Goal: Task Accomplishment & Management: Complete application form

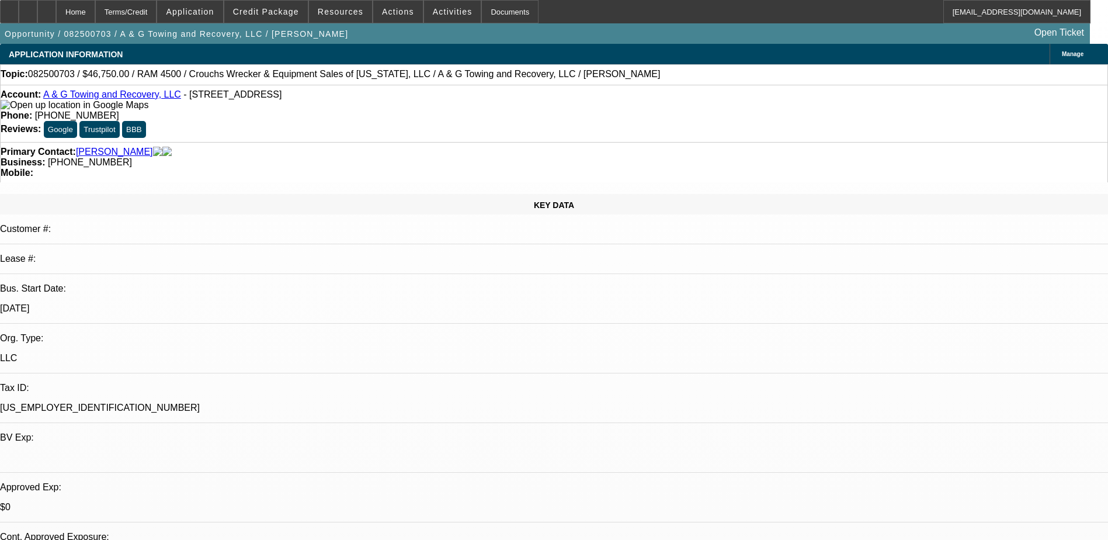
select select "0.15"
select select "2"
select select "0.1"
select select "0.15"
select select "2"
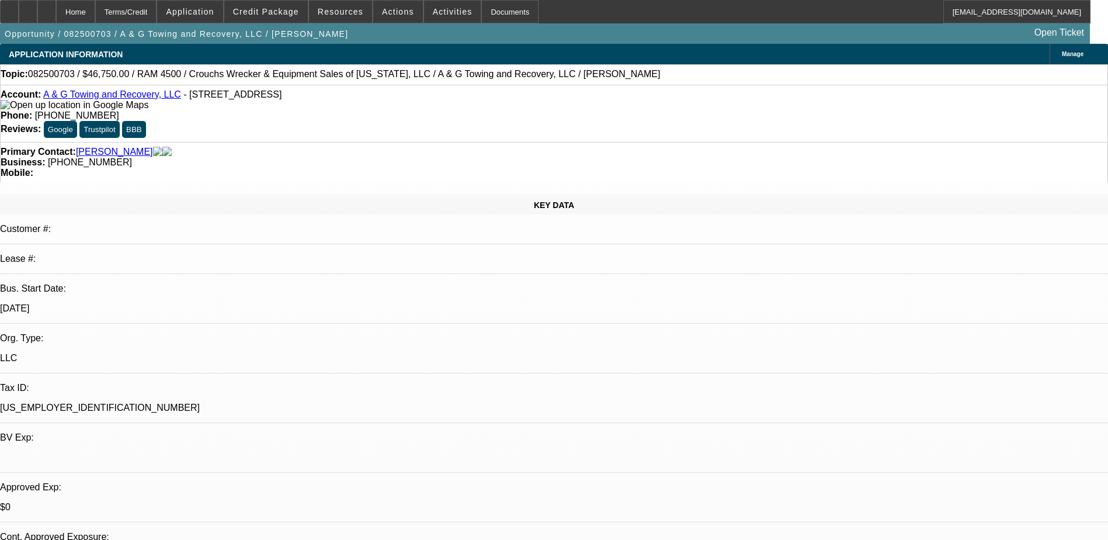
select select "0.1"
select select "0.15"
select select "2"
select select "0.1"
select select "0"
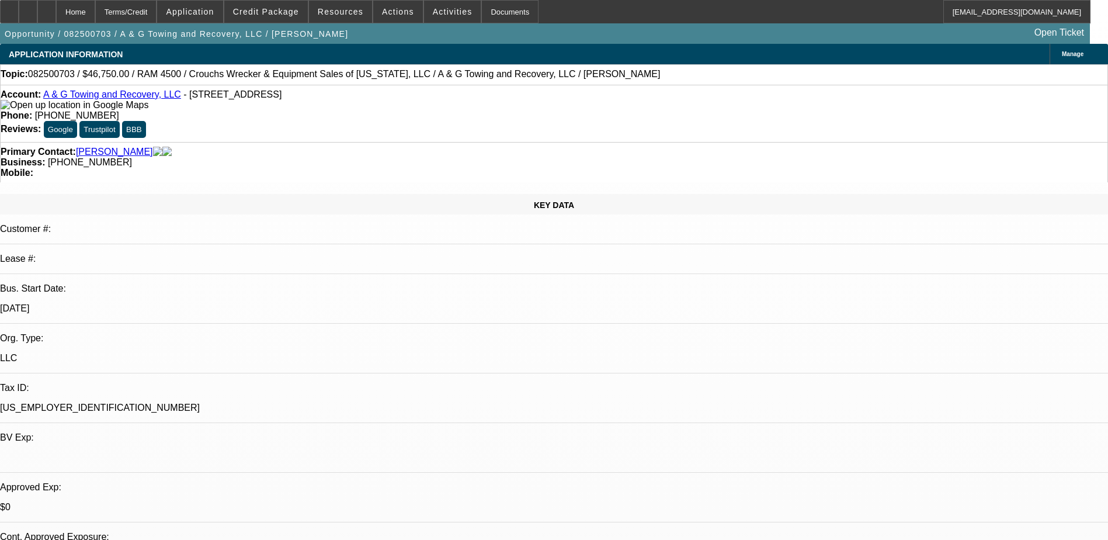
select select "2"
select select "0.1"
select select "1"
select select "2"
select select "4"
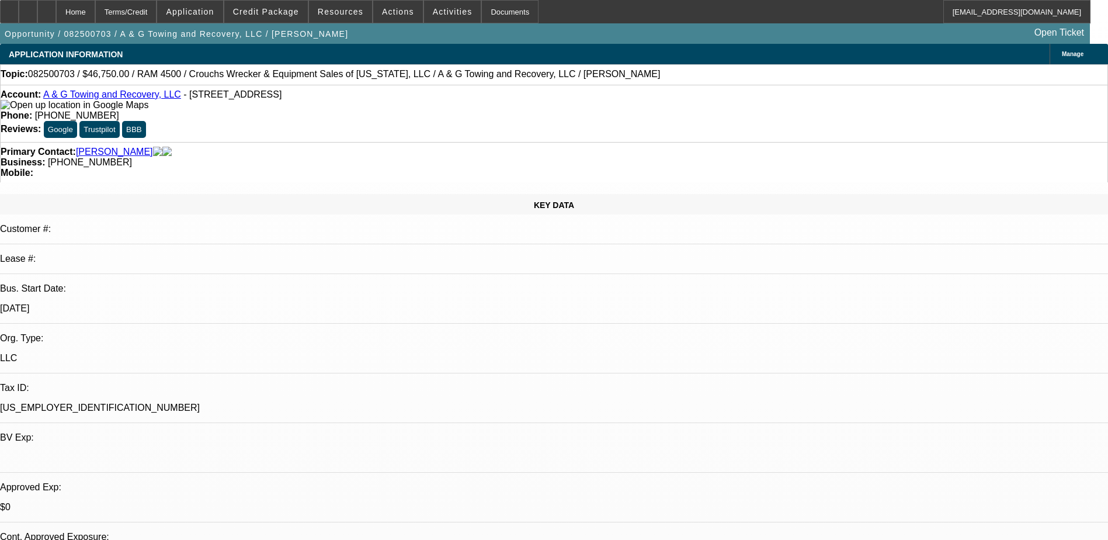
select select "1"
select select "2"
select select "4"
select select "1"
select select "2"
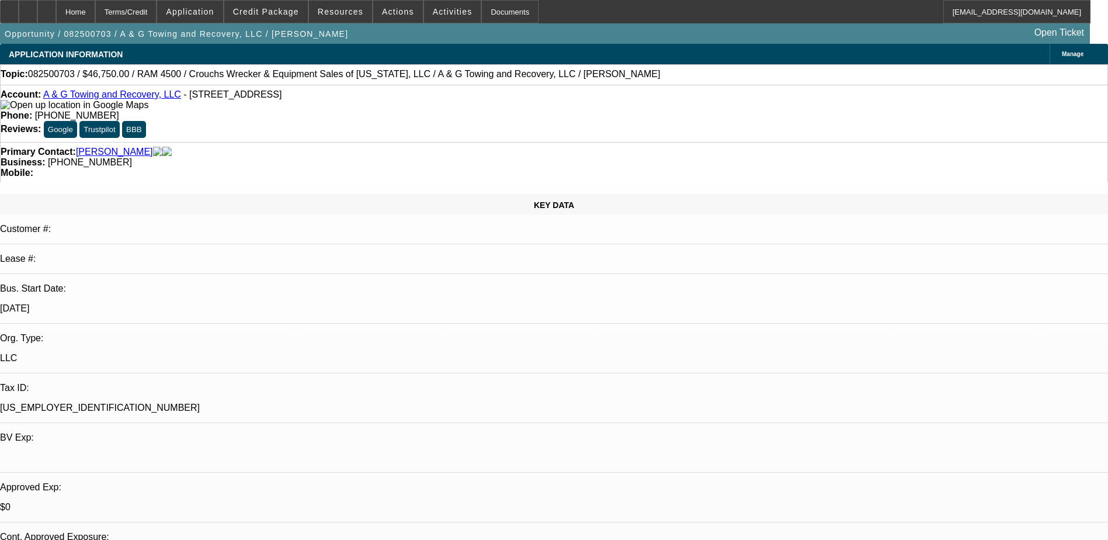
select select "4"
select select "1"
select select "2"
select select "4"
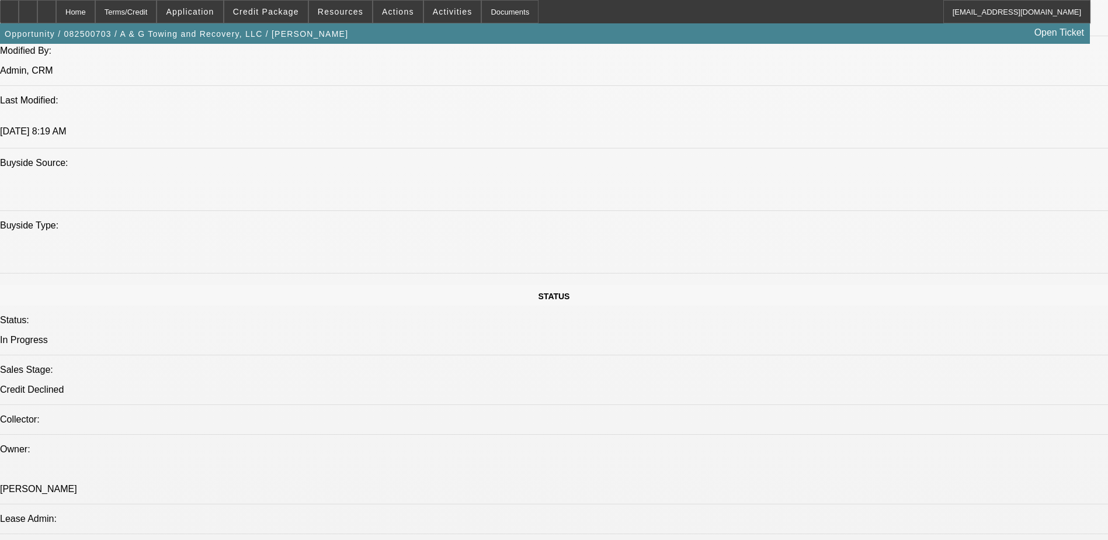
scroll to position [1168, 0]
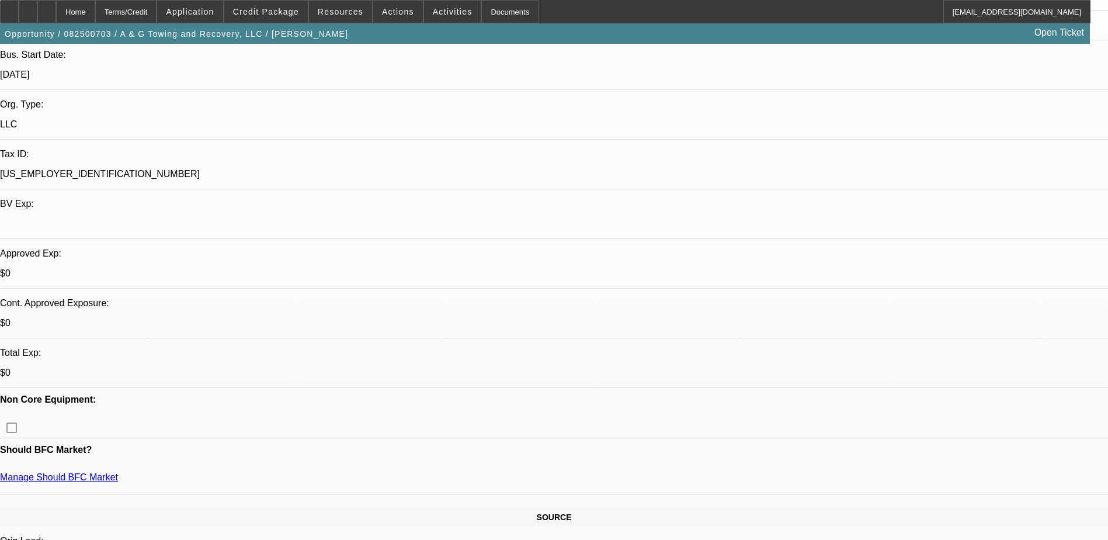
scroll to position [0, 0]
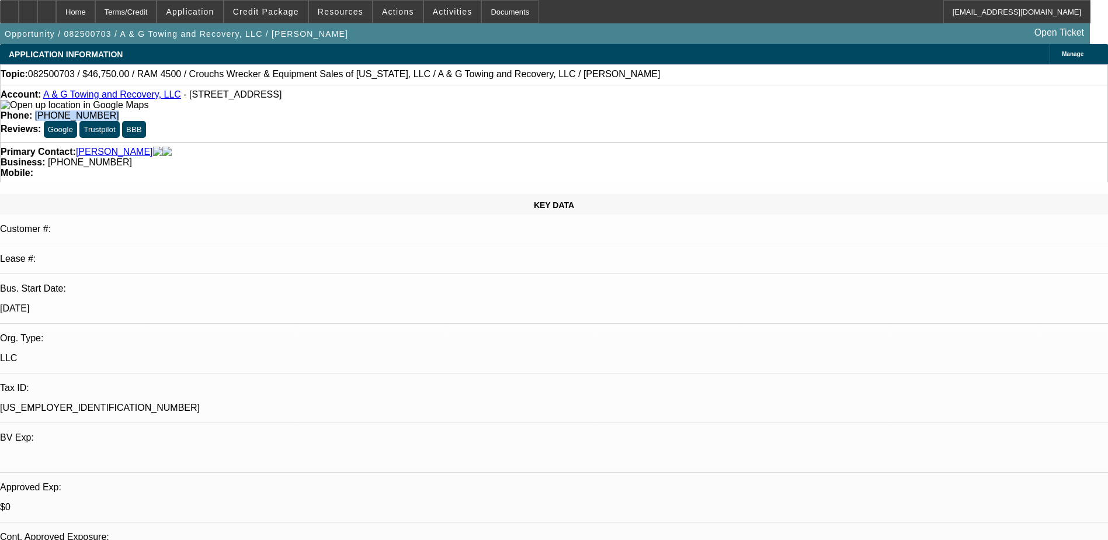
drag, startPoint x: 456, startPoint y: 98, endPoint x: 406, endPoint y: 95, distance: 50.3
click at [119, 110] on span "(205) 577-1646" at bounding box center [77, 115] width 84 height 10
drag, startPoint x: 406, startPoint y: 95, endPoint x: 449, endPoint y: 99, distance: 42.8
copy span "(205) 577-1646"
click at [459, 110] on div "Phone: (205) 577-1646" at bounding box center [554, 115] width 1107 height 11
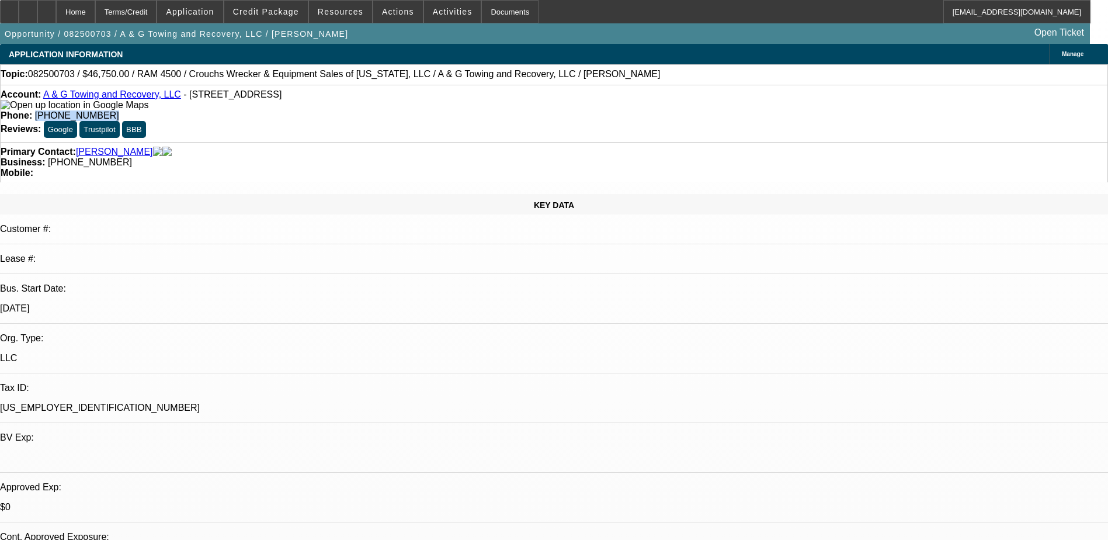
drag, startPoint x: 459, startPoint y: 99, endPoint x: 406, endPoint y: 99, distance: 52.6
click at [406, 110] on div "Phone: (205) 577-1646" at bounding box center [554, 115] width 1107 height 11
click at [119, 110] on span "(205) 577-1646" at bounding box center [77, 115] width 84 height 10
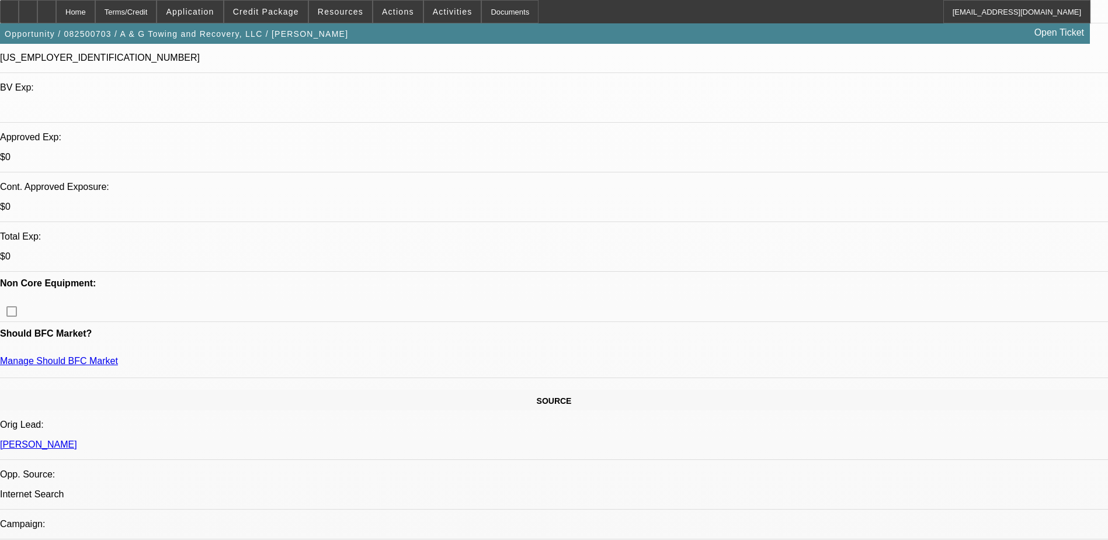
scroll to position [350, 0]
drag, startPoint x: 214, startPoint y: 175, endPoint x: 195, endPoint y: 175, distance: 18.7
drag, startPoint x: 195, startPoint y: 175, endPoint x: 224, endPoint y: 157, distance: 33.6
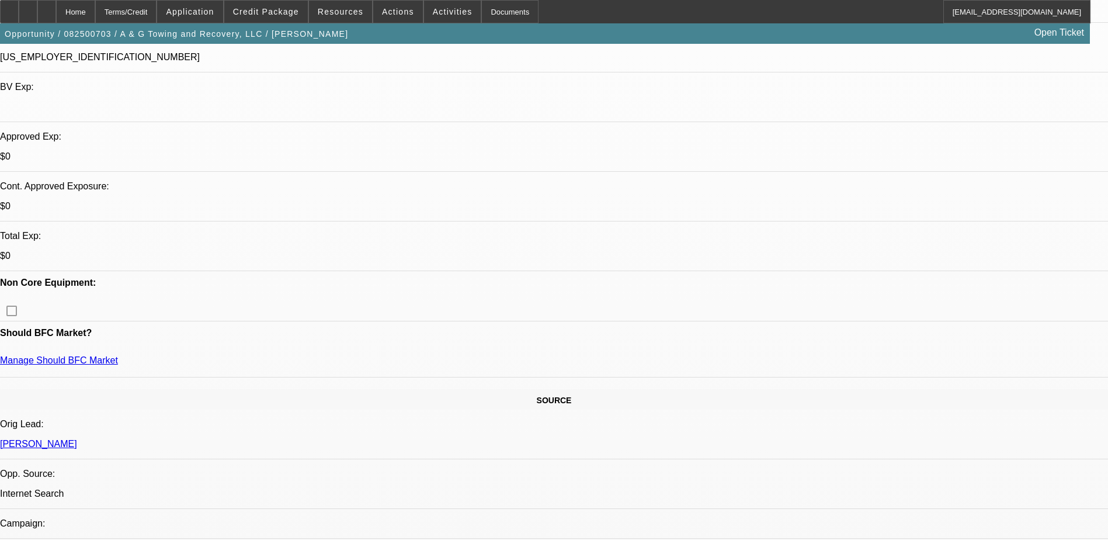
drag, startPoint x: 224, startPoint y: 157, endPoint x: 249, endPoint y: 168, distance: 28.0
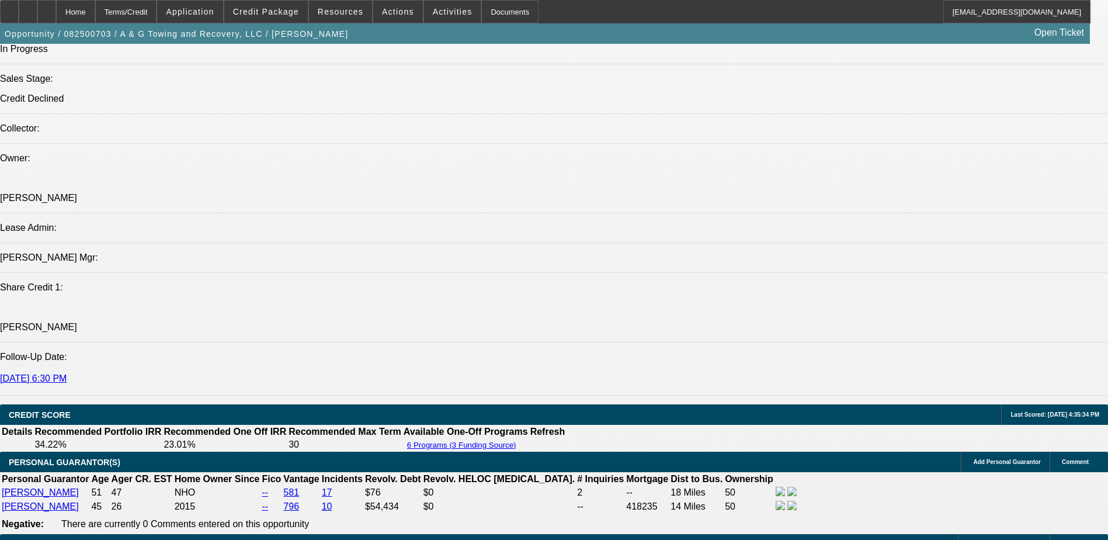
scroll to position [1343, 0]
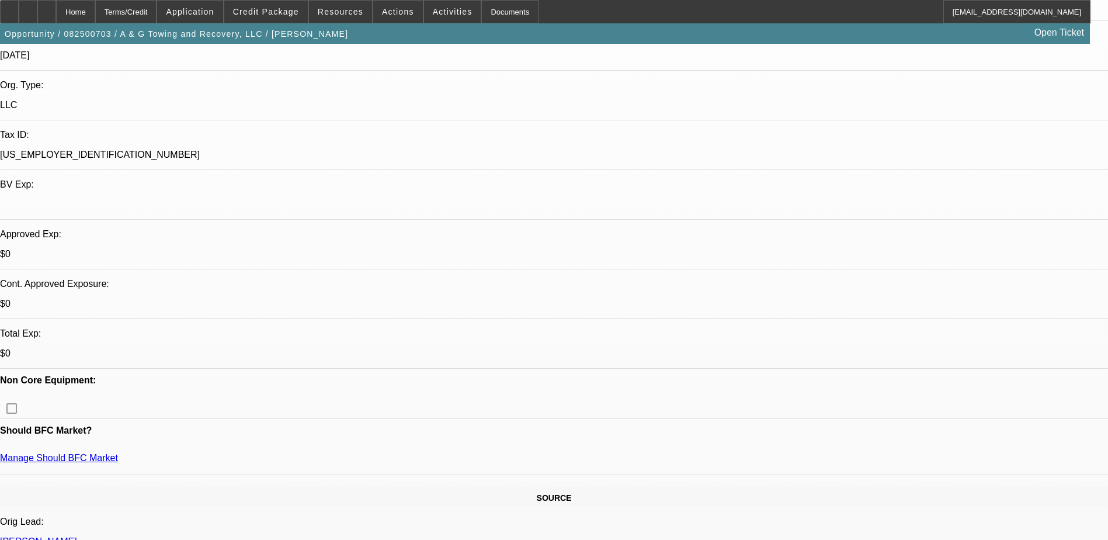
scroll to position [58, 0]
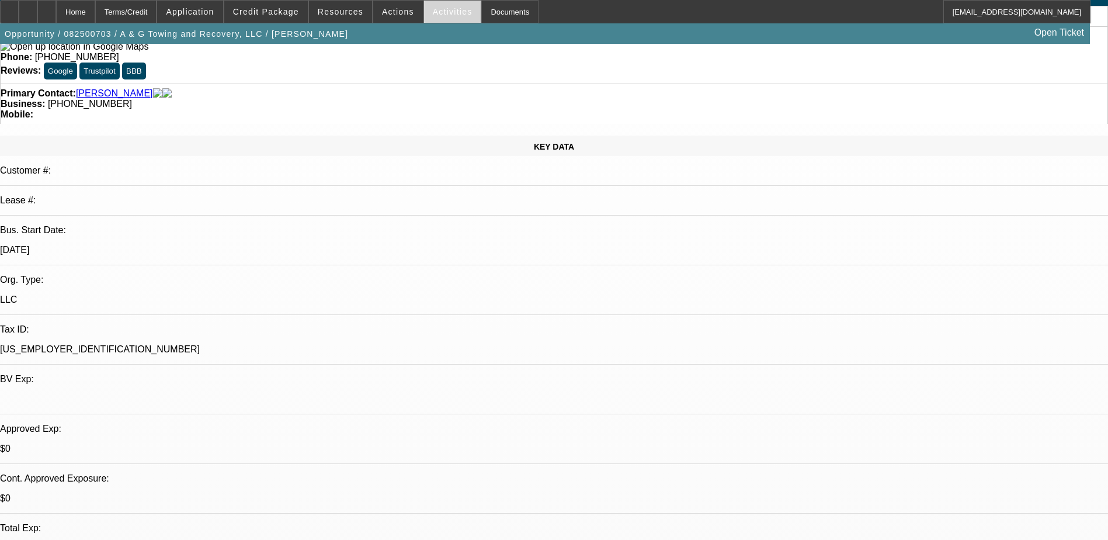
click at [447, 15] on span "Activities" at bounding box center [453, 11] width 40 height 9
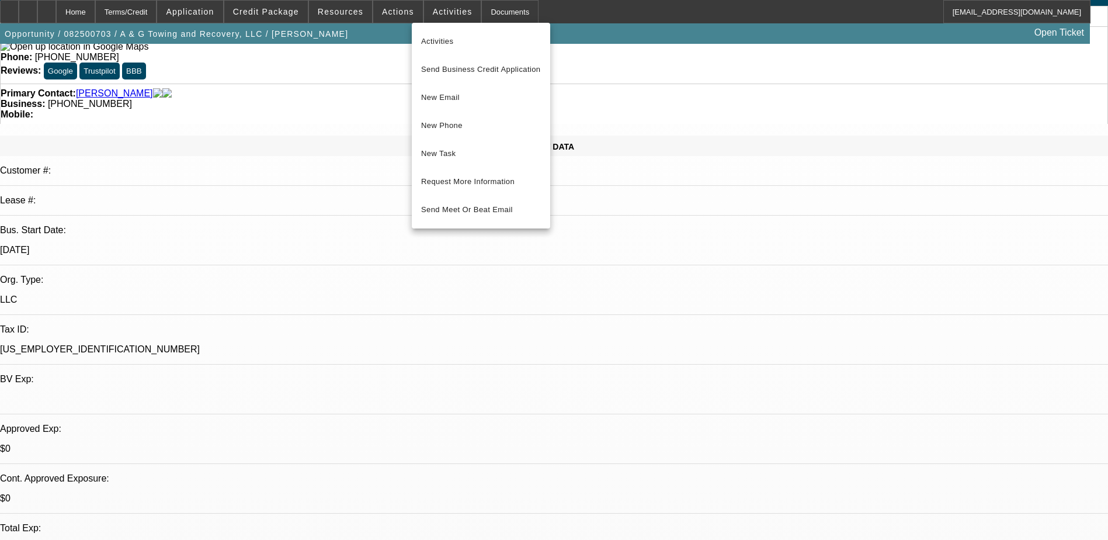
click at [488, 5] on div at bounding box center [554, 270] width 1108 height 540
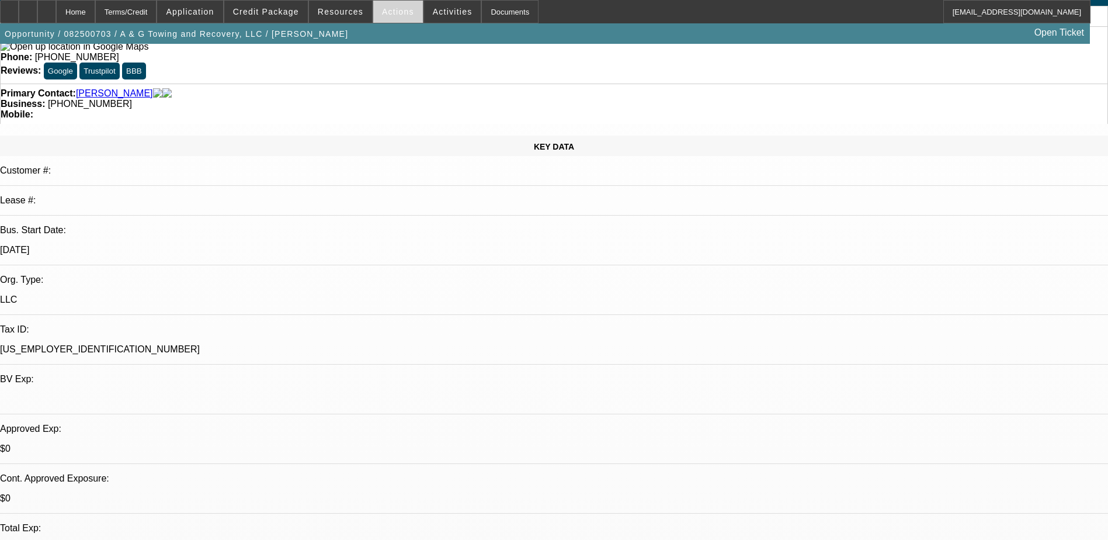
click at [386, 4] on span at bounding box center [398, 12] width 50 height 28
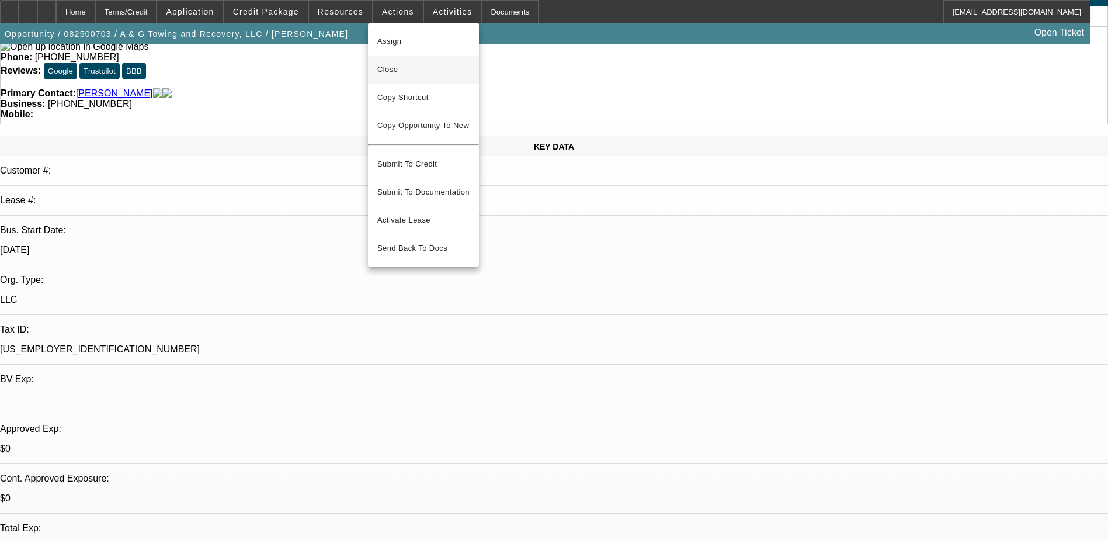
click at [423, 68] on span "Close" at bounding box center [423, 69] width 92 height 14
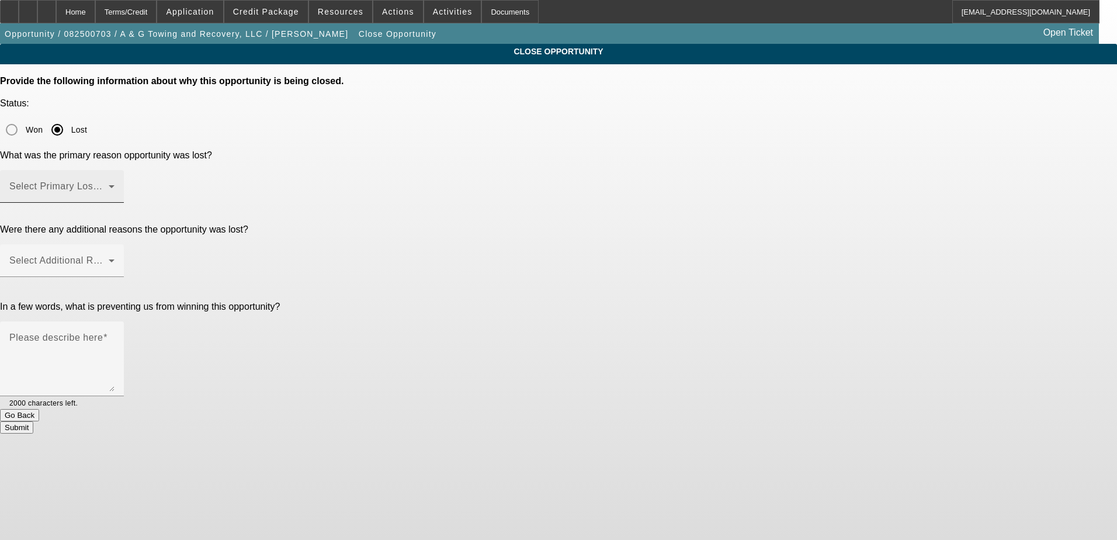
click at [114, 185] on icon at bounding box center [112, 186] width 6 height 3
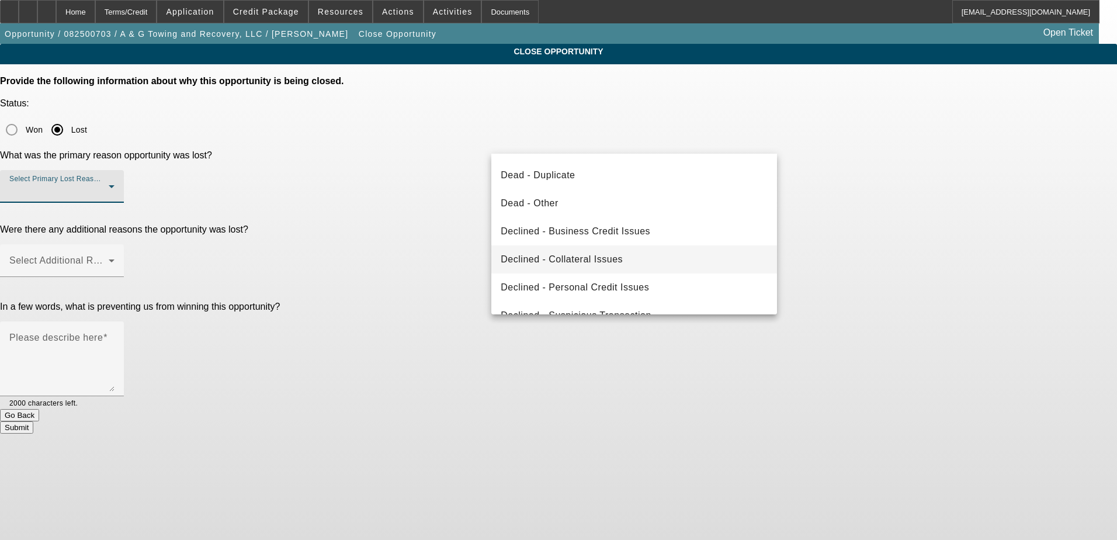
scroll to position [157, 0]
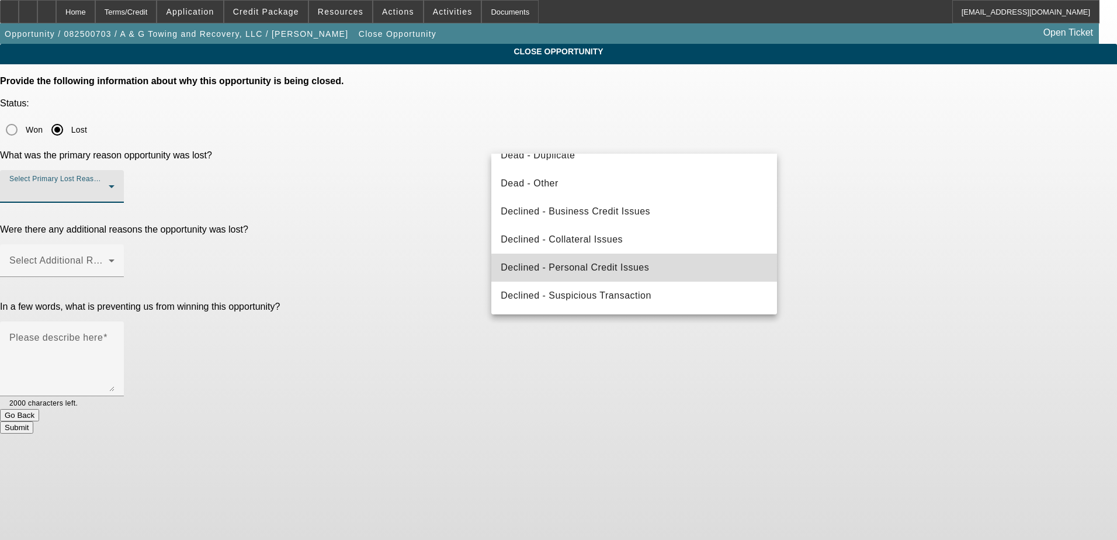
click at [669, 270] on mat-option "Declined - Personal Credit Issues" at bounding box center [634, 268] width 286 height 28
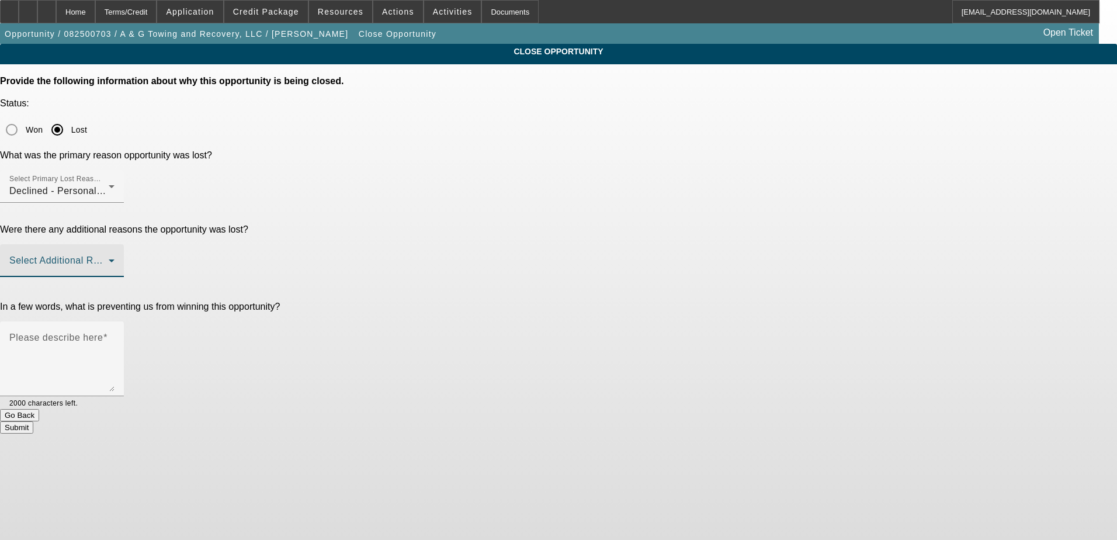
click at [109, 258] on span at bounding box center [58, 265] width 99 height 14
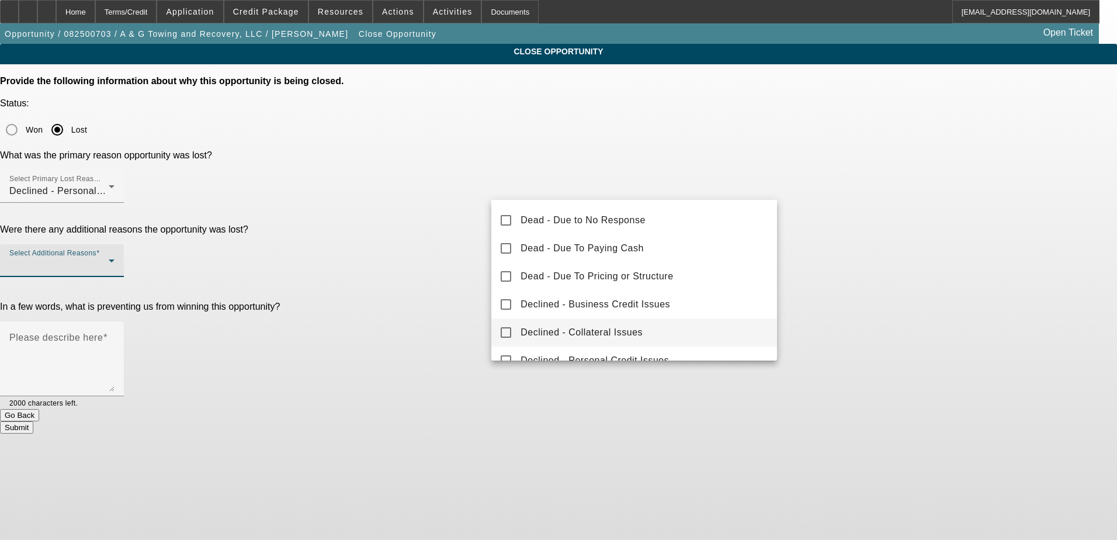
scroll to position [0, 0]
click at [687, 227] on mat-option "No Secondary Reason To Provide" at bounding box center [634, 218] width 286 height 28
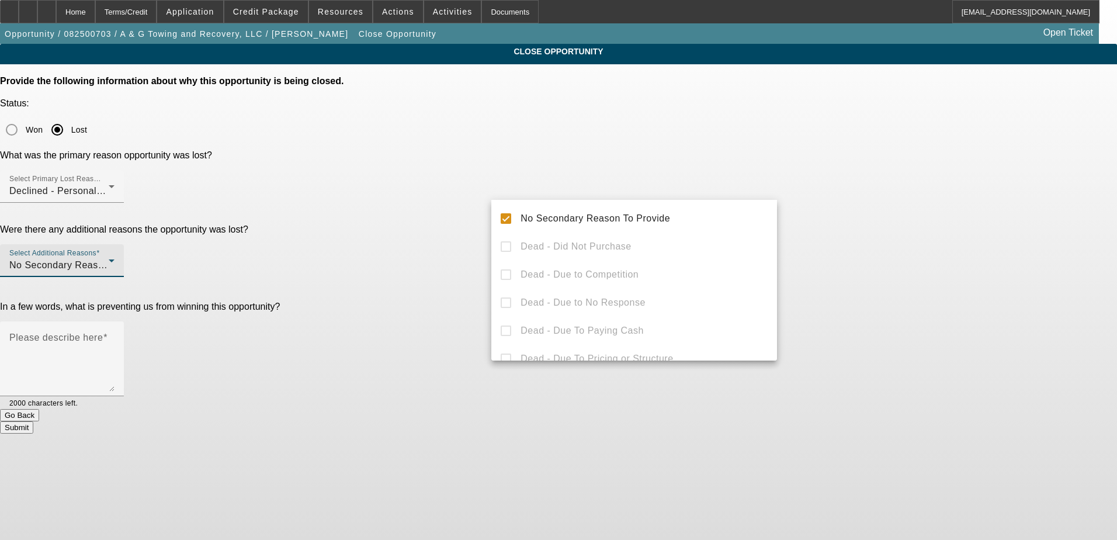
drag, startPoint x: 386, startPoint y: 268, endPoint x: 458, endPoint y: 256, distance: 72.9
click at [386, 268] on div at bounding box center [558, 270] width 1117 height 540
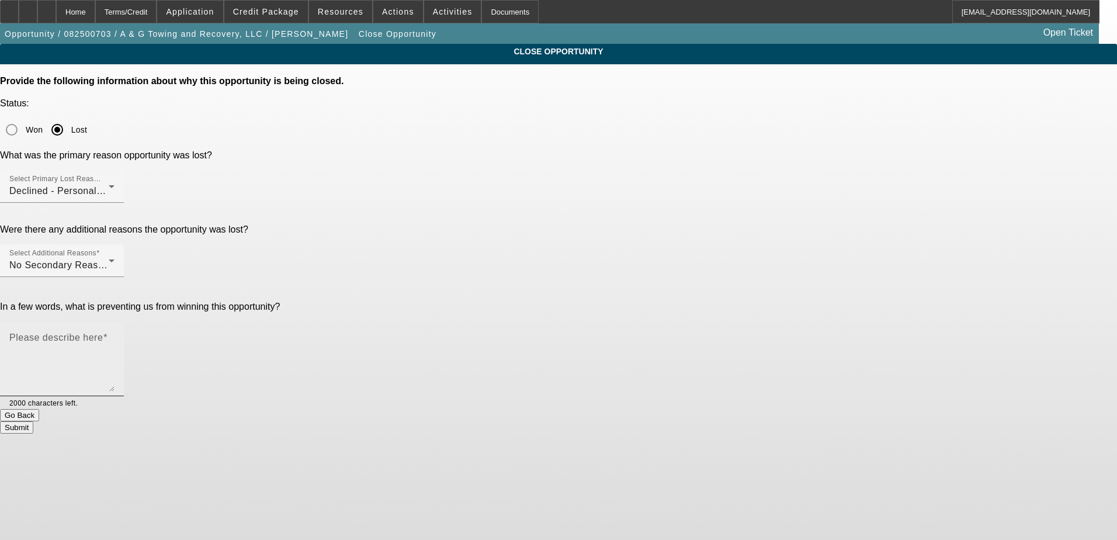
click at [114, 335] on textarea "Please describe here" at bounding box center [61, 363] width 105 height 56
type textarea "Startup with 2 pg, one real bad credit"
click at [33, 421] on button "Submit" at bounding box center [16, 427] width 33 height 12
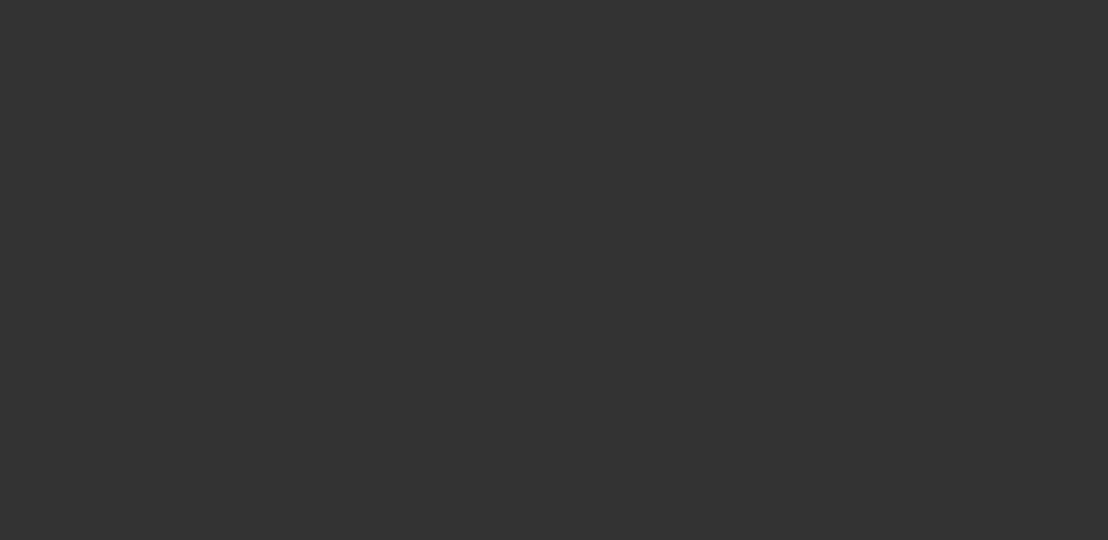
select select "0.15"
select select "2"
select select "0.1"
select select "4"
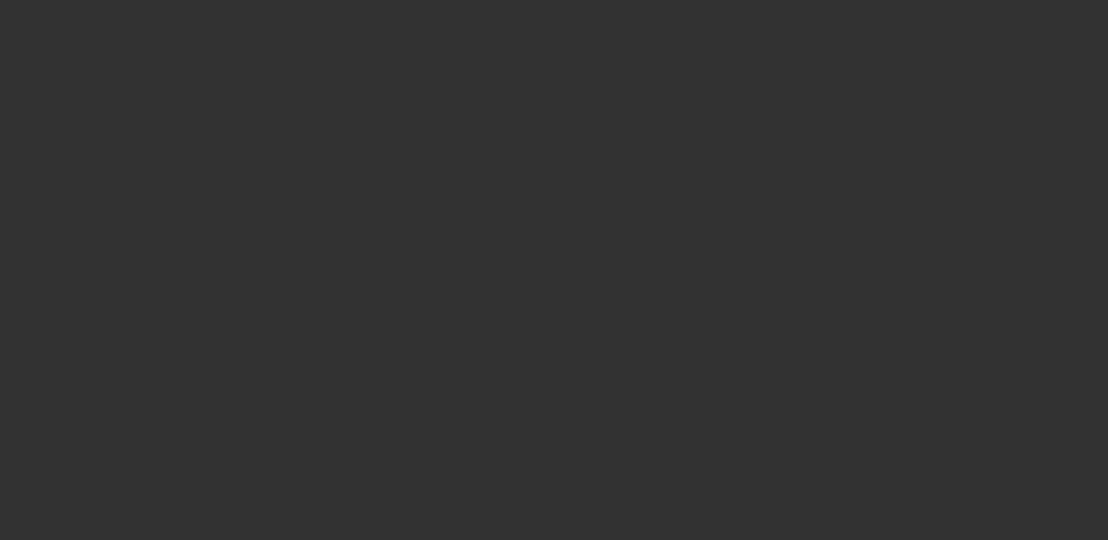
select select "0.15"
select select "2"
select select "0.1"
select select "4"
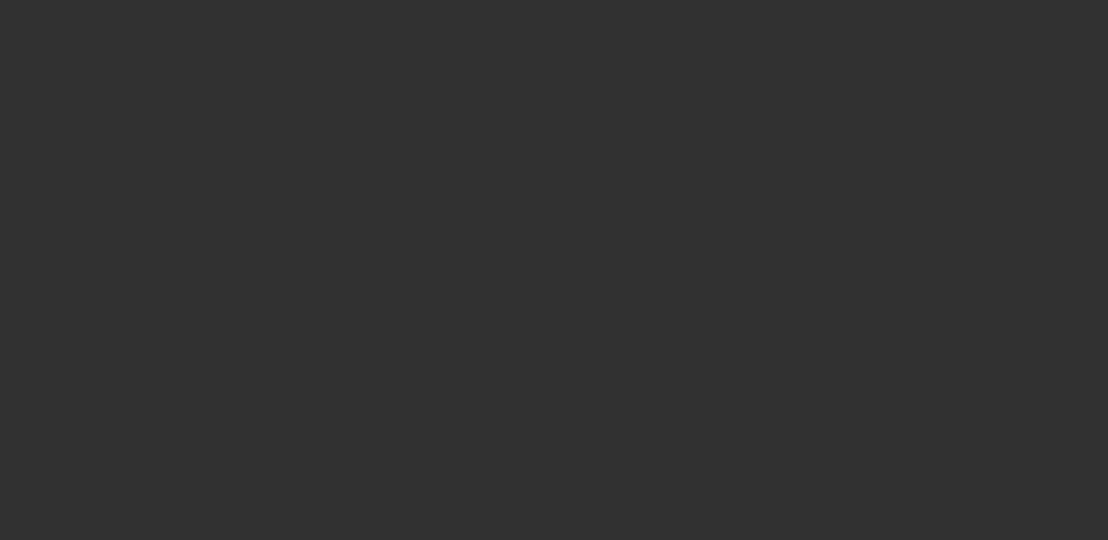
select select "0.15"
select select "2"
select select "0.1"
select select "4"
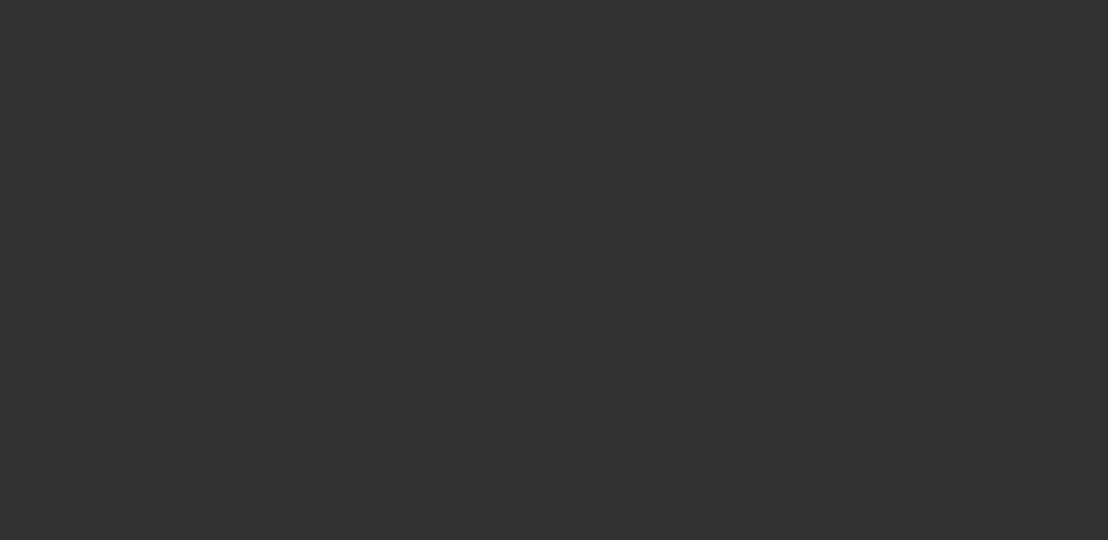
select select "0"
select select "2"
select select "0.1"
select select "4"
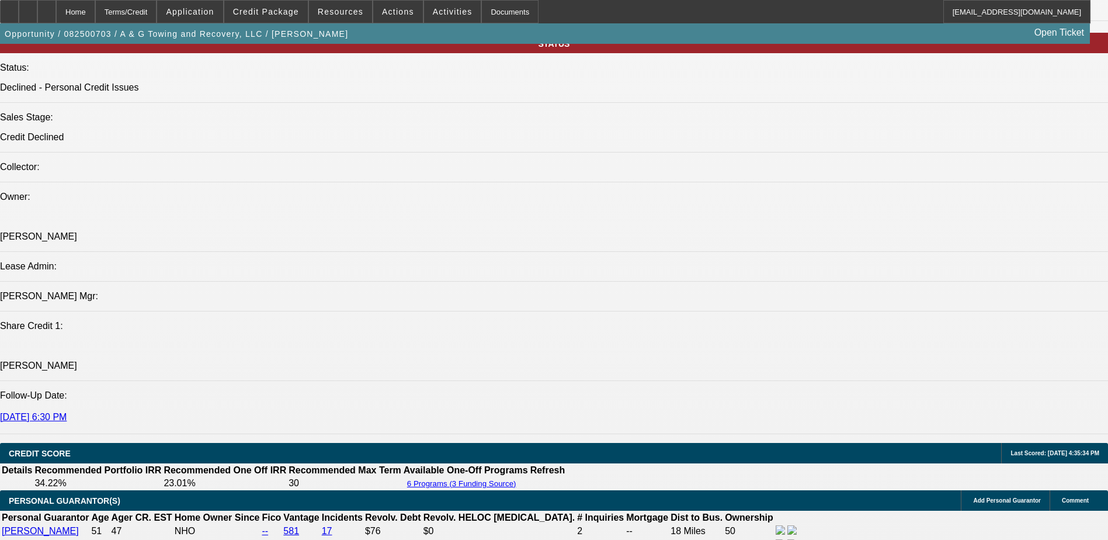
scroll to position [1051, 0]
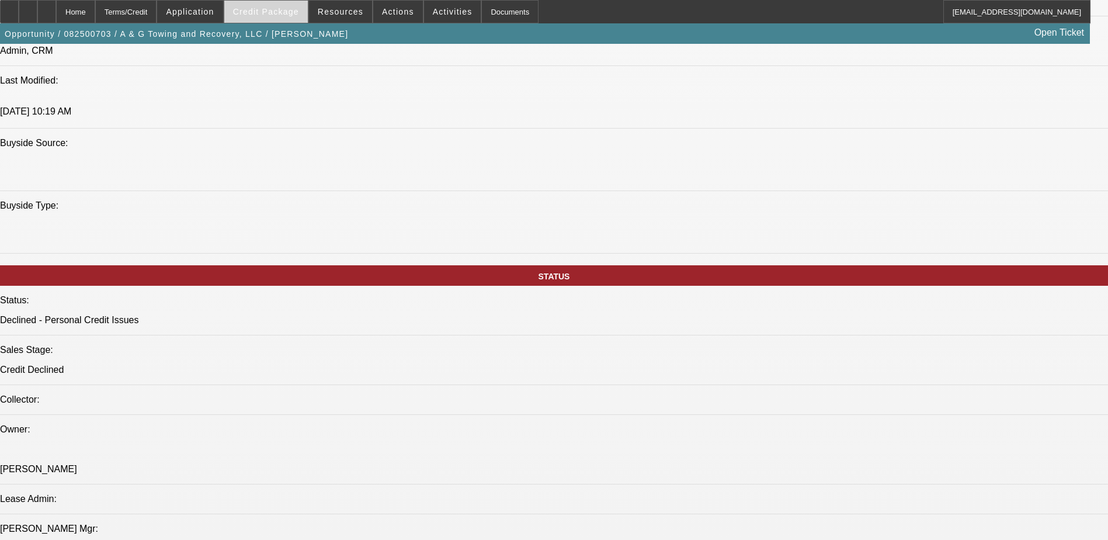
click at [272, 11] on span "Credit Package" at bounding box center [266, 11] width 66 height 9
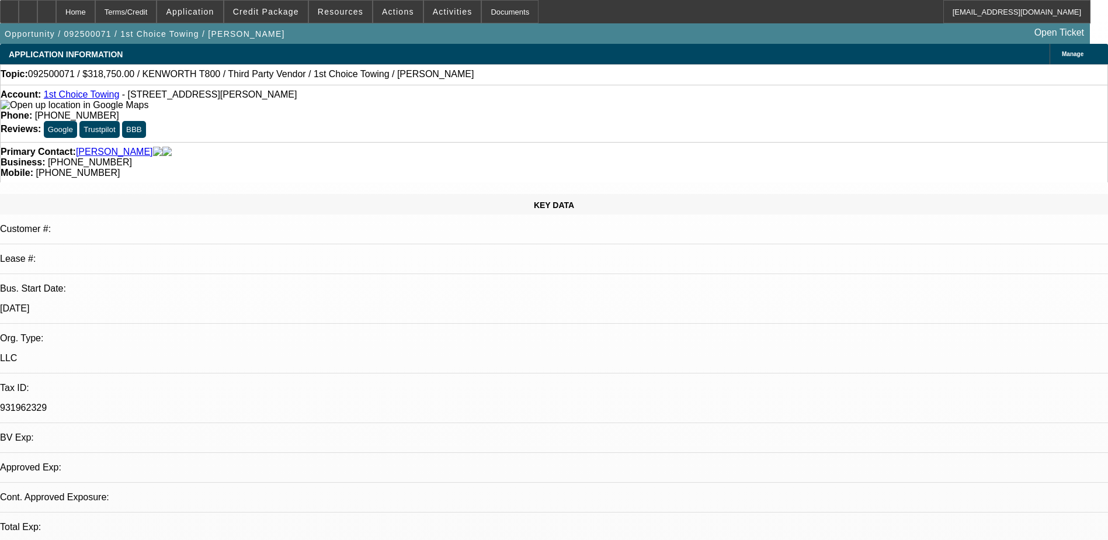
select select "0.15"
select select "2"
select select "0.1"
select select "1"
select select "2"
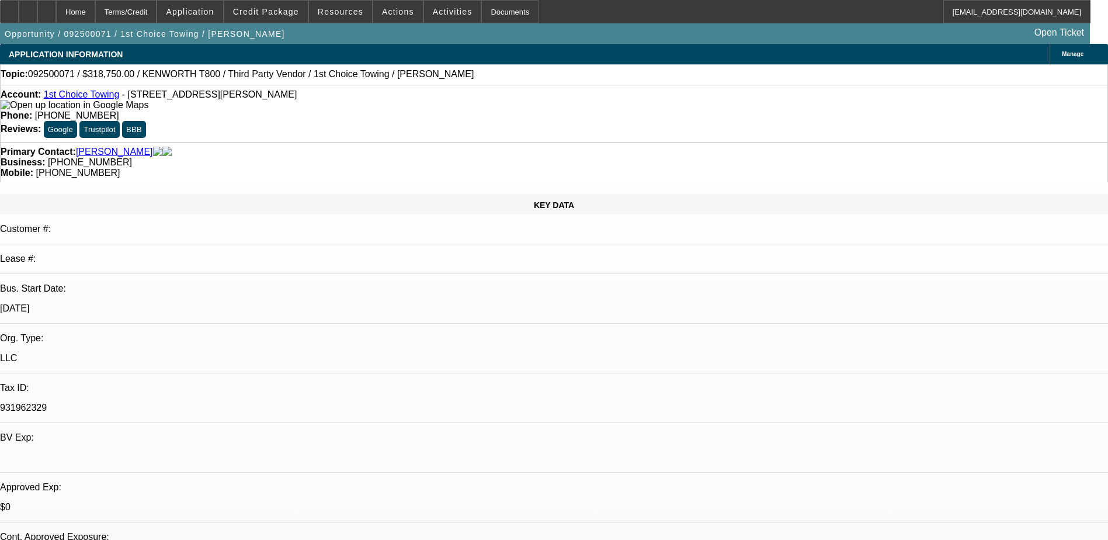
select select "4"
drag, startPoint x: 458, startPoint y: 99, endPoint x: 406, endPoint y: 92, distance: 52.4
click at [406, 110] on div "Phone: [PHONE_NUMBER]" at bounding box center [554, 115] width 1107 height 11
drag, startPoint x: 406, startPoint y: 92, endPoint x: 450, endPoint y: 98, distance: 44.1
click at [119, 110] on span "[PHONE_NUMBER]" at bounding box center [77, 115] width 84 height 10
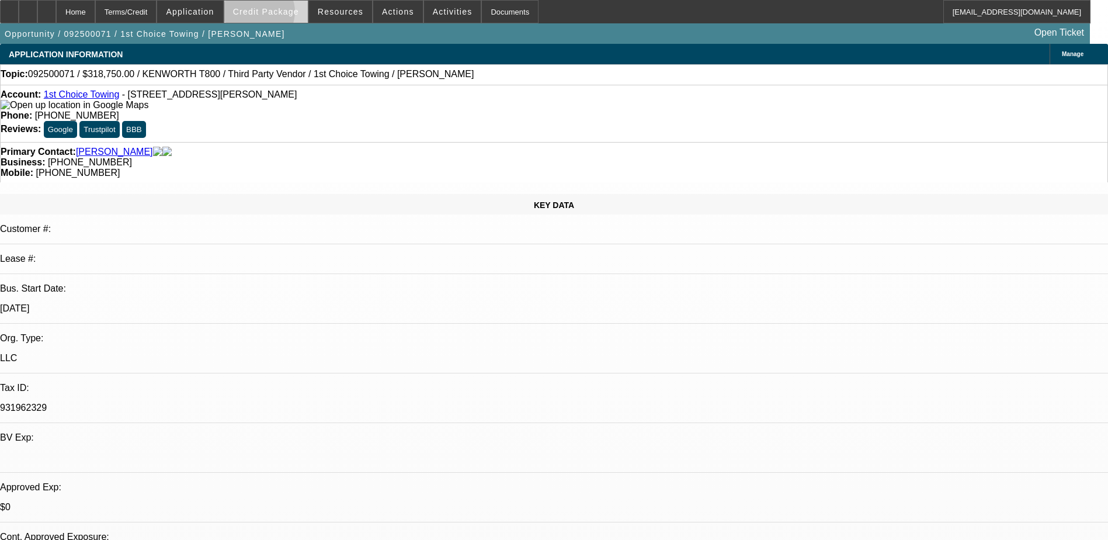
click at [275, 15] on span "Credit Package" at bounding box center [266, 11] width 66 height 9
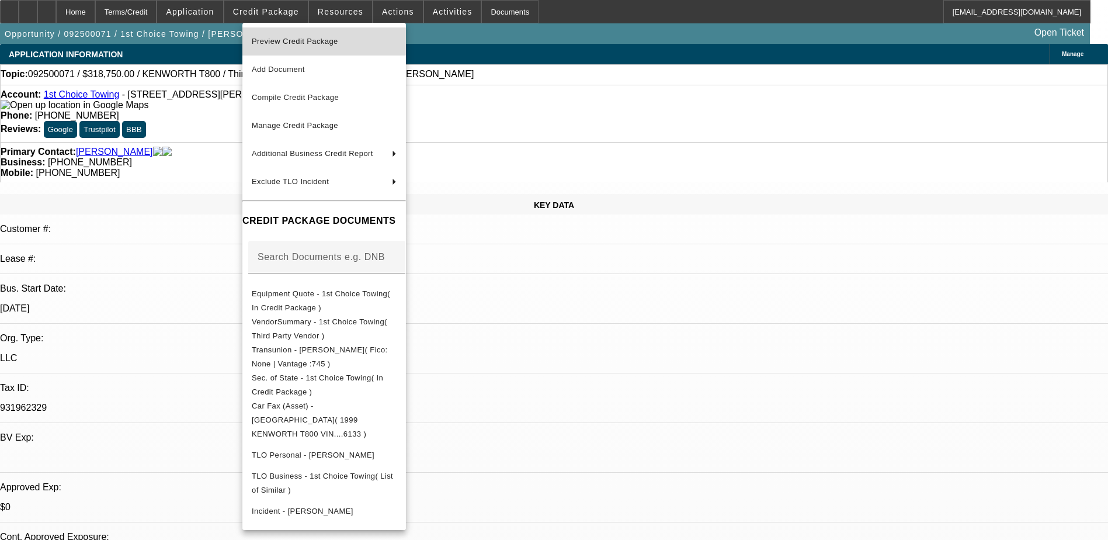
click at [325, 40] on span "Preview Credit Package" at bounding box center [295, 41] width 86 height 9
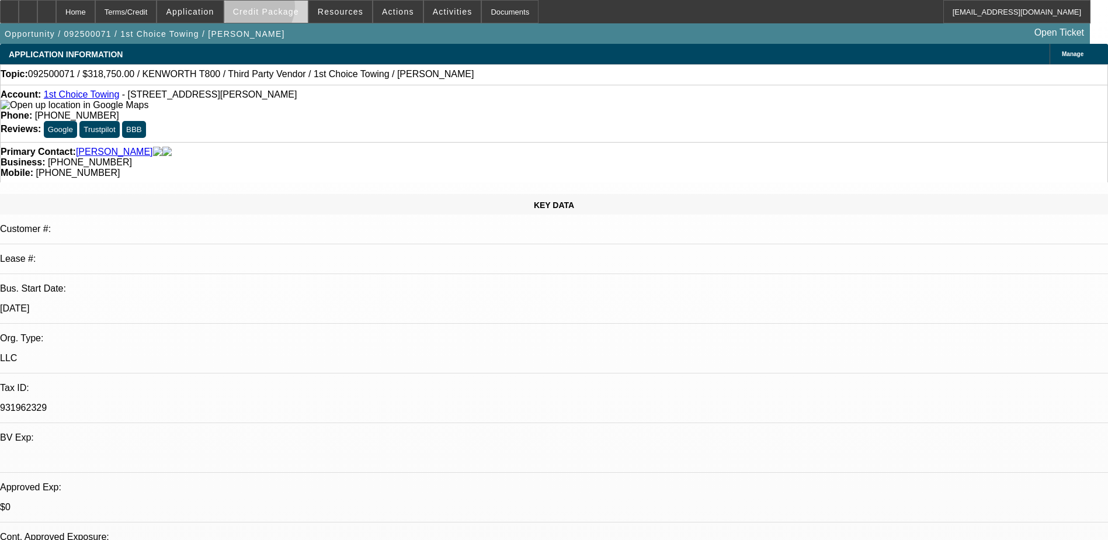
click at [273, 9] on span "Credit Package" at bounding box center [266, 11] width 66 height 9
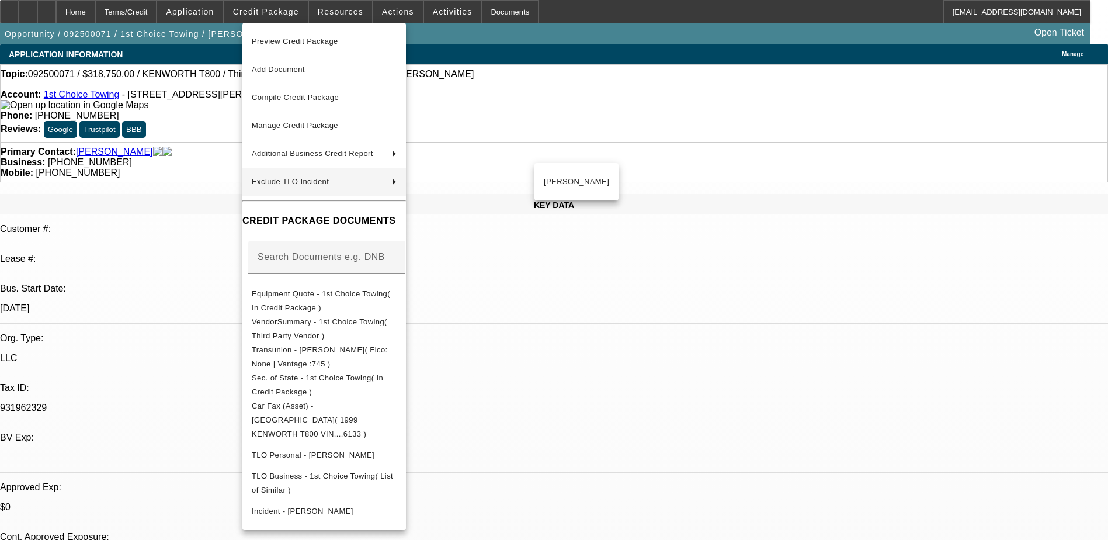
click at [734, 341] on div at bounding box center [554, 270] width 1108 height 540
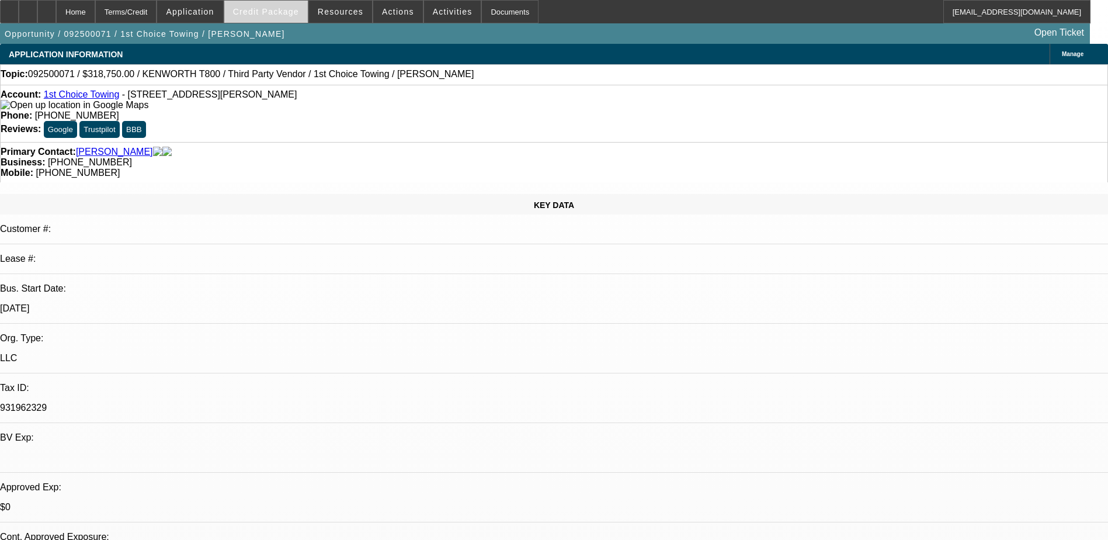
click at [279, 9] on span "Credit Package" at bounding box center [266, 11] width 66 height 9
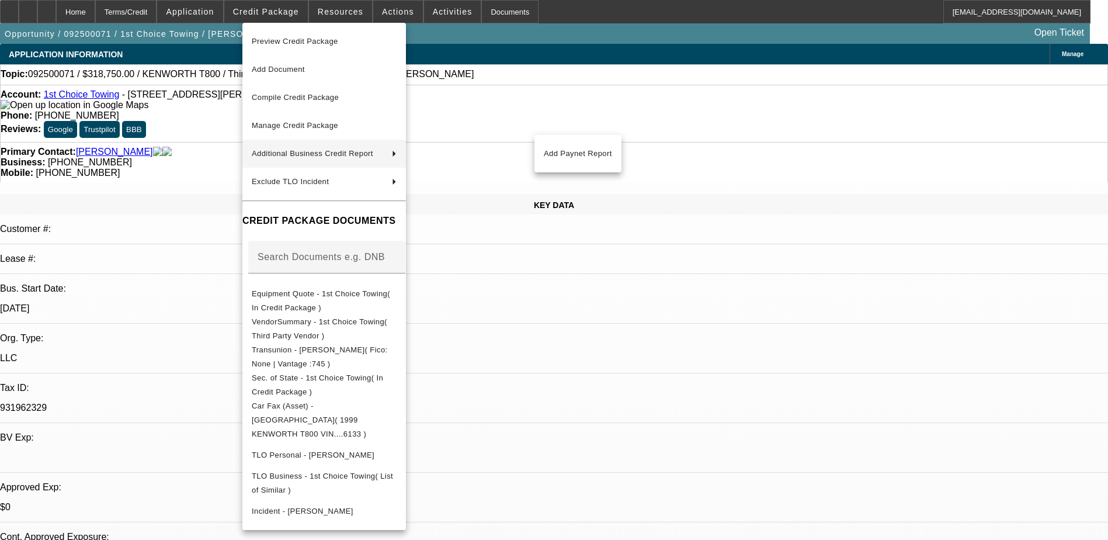
click at [738, 284] on div at bounding box center [554, 270] width 1108 height 540
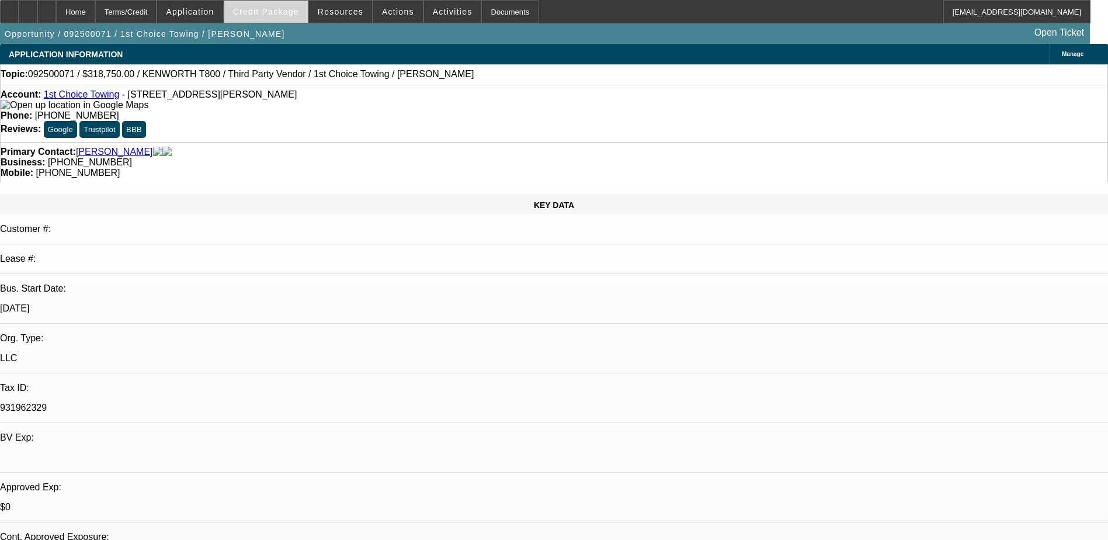
click at [263, 11] on span "Credit Package" at bounding box center [266, 11] width 66 height 9
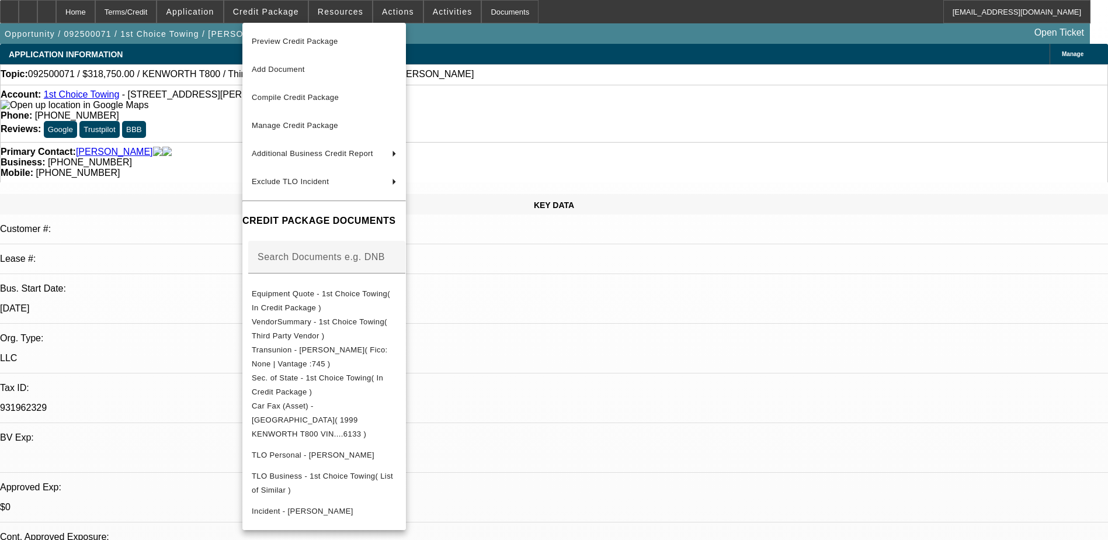
click at [91, 101] on div at bounding box center [554, 270] width 1108 height 540
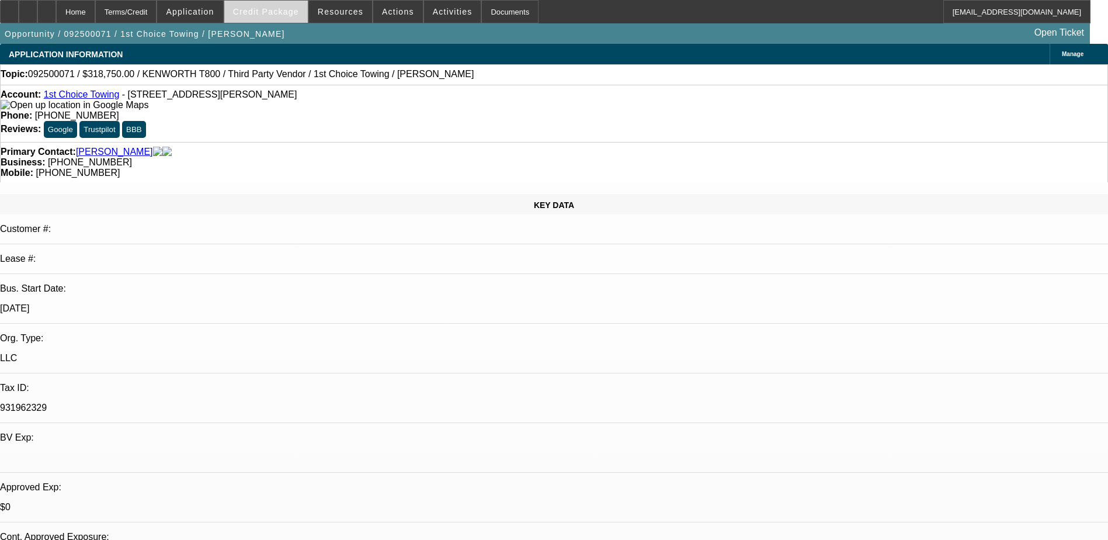
click at [280, 12] on span "Credit Package" at bounding box center [266, 11] width 66 height 9
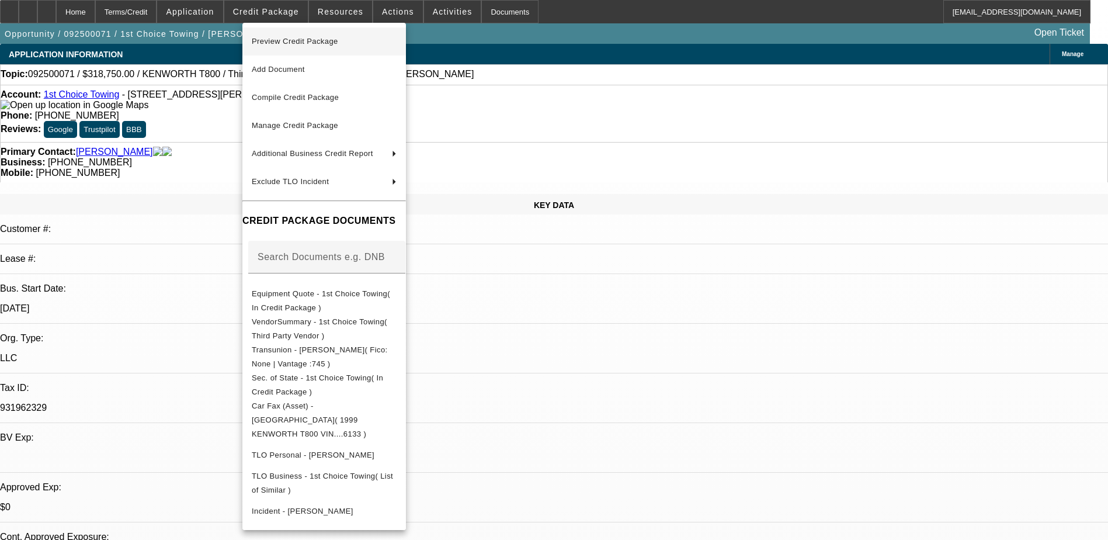
click at [290, 38] on span "Preview Credit Package" at bounding box center [295, 41] width 86 height 9
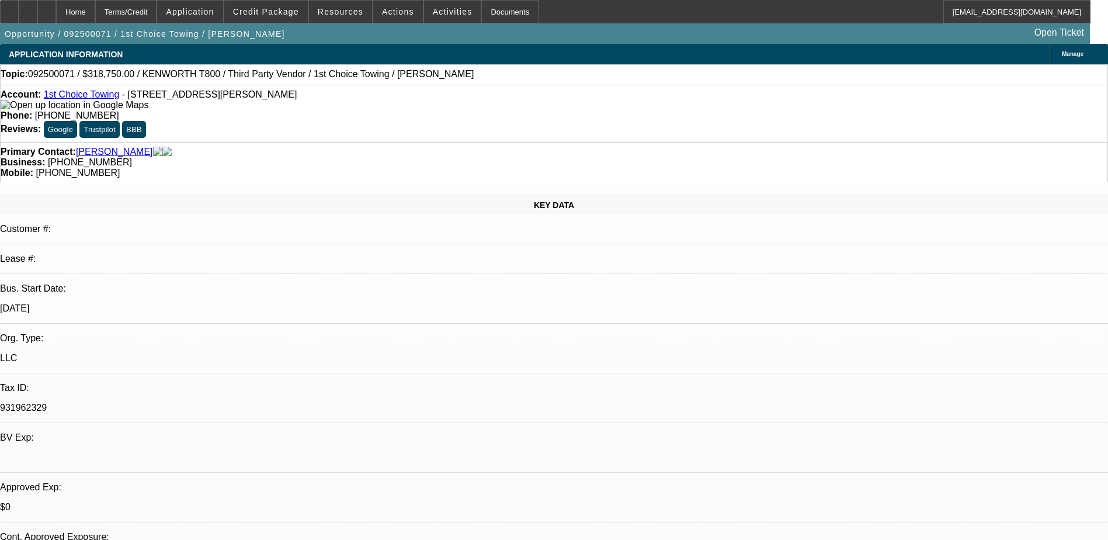
click at [85, 98] on link "1st Choice Towing" at bounding box center [82, 94] width 76 height 10
click at [287, 6] on span at bounding box center [266, 12] width 84 height 28
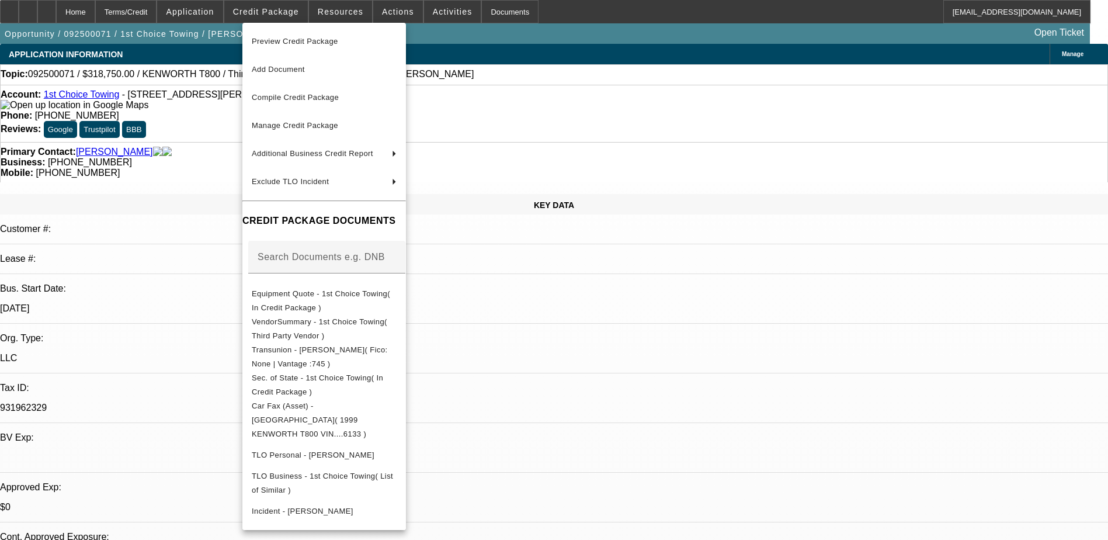
click at [277, 10] on div at bounding box center [554, 270] width 1108 height 540
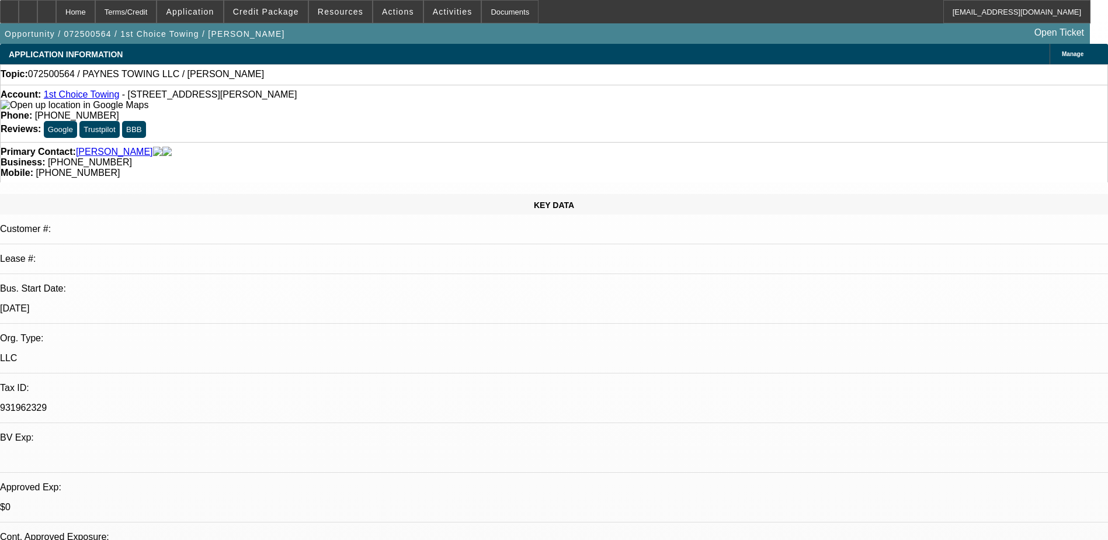
select select "0"
select select "2"
select select "0.1"
select select "4"
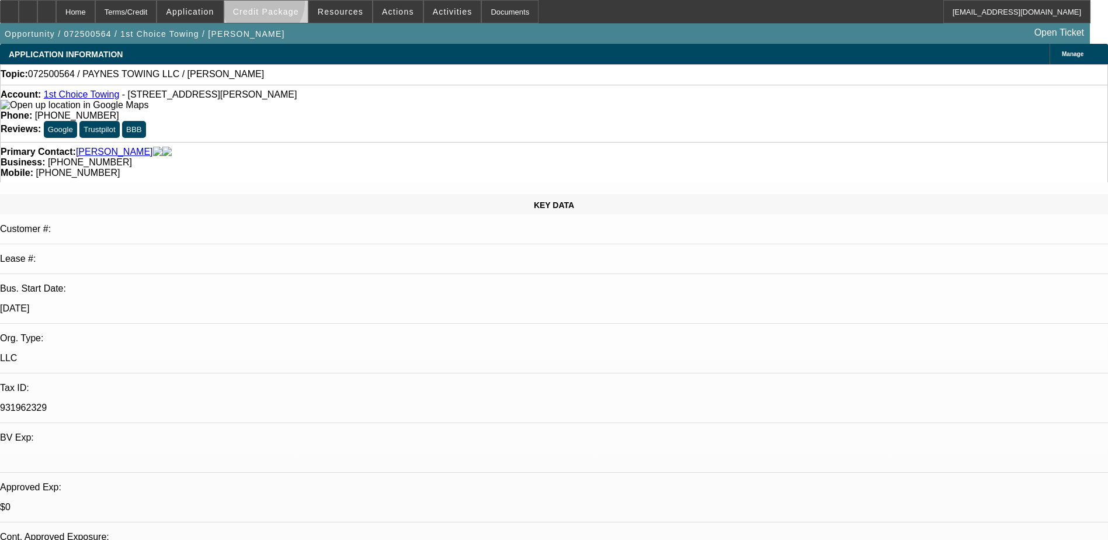
click at [282, 5] on span at bounding box center [266, 12] width 84 height 28
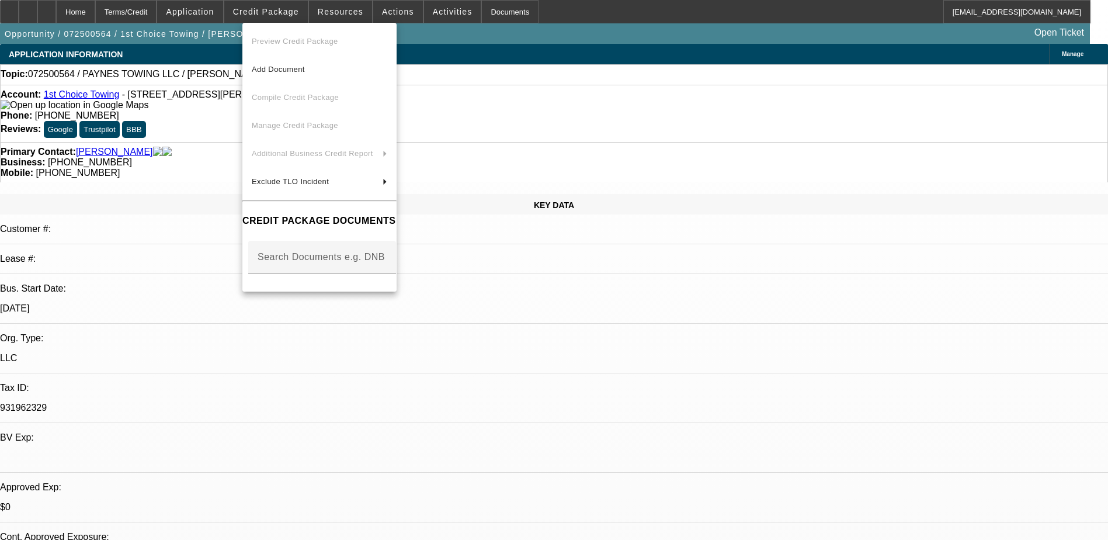
click at [280, 3] on div at bounding box center [554, 270] width 1108 height 540
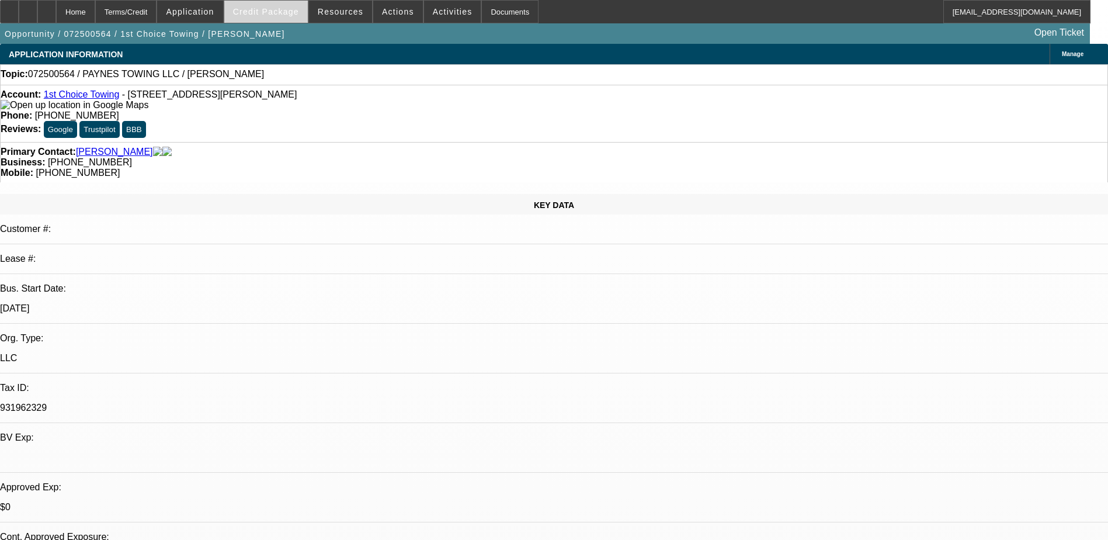
click at [279, 15] on span "Credit Package" at bounding box center [266, 11] width 66 height 9
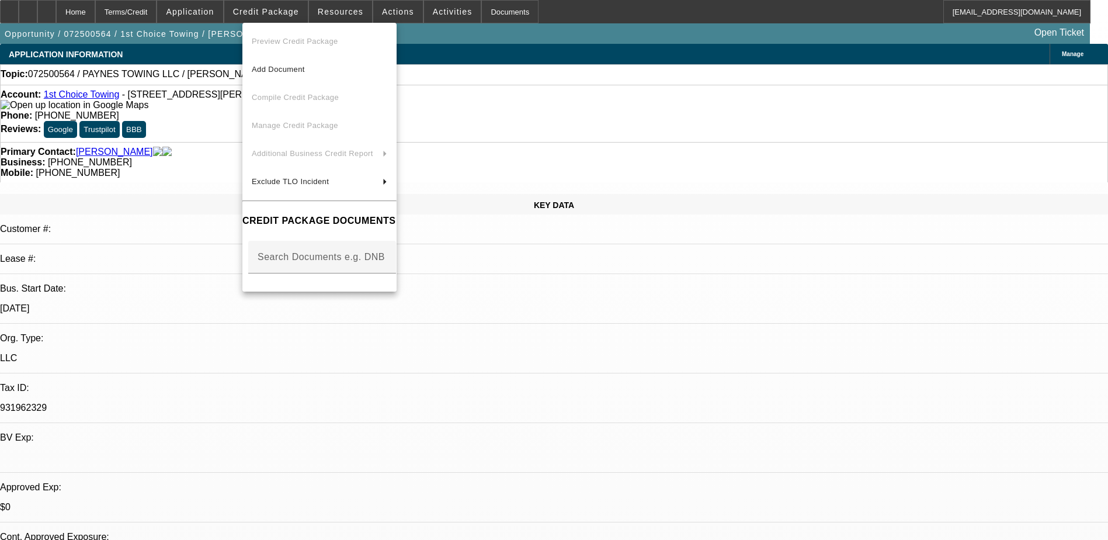
click at [282, 16] on div at bounding box center [554, 270] width 1108 height 540
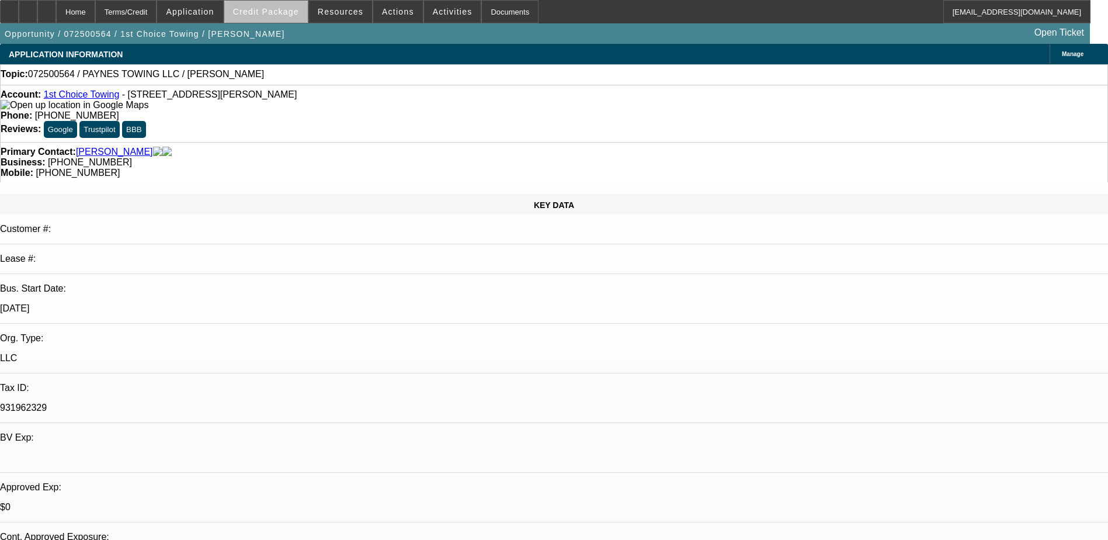
click at [290, 15] on span "Credit Package" at bounding box center [266, 11] width 66 height 9
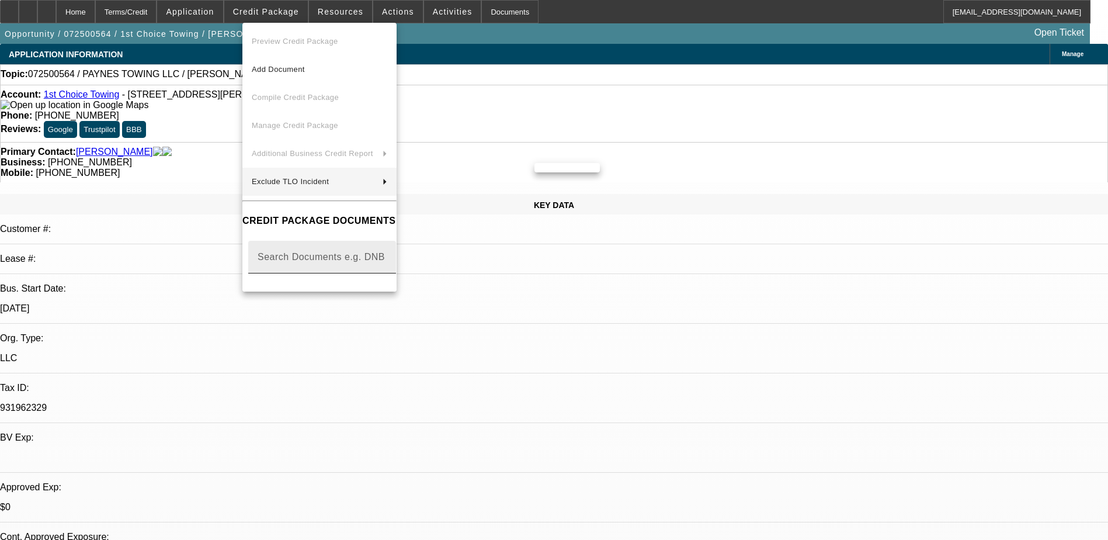
click at [378, 252] on mat-label "Search Documents e.g. DNB" at bounding box center [321, 257] width 127 height 10
click at [378, 255] on input "Search Documents e.g. DNB" at bounding box center [322, 262] width 129 height 14
click at [225, 13] on div at bounding box center [554, 270] width 1108 height 540
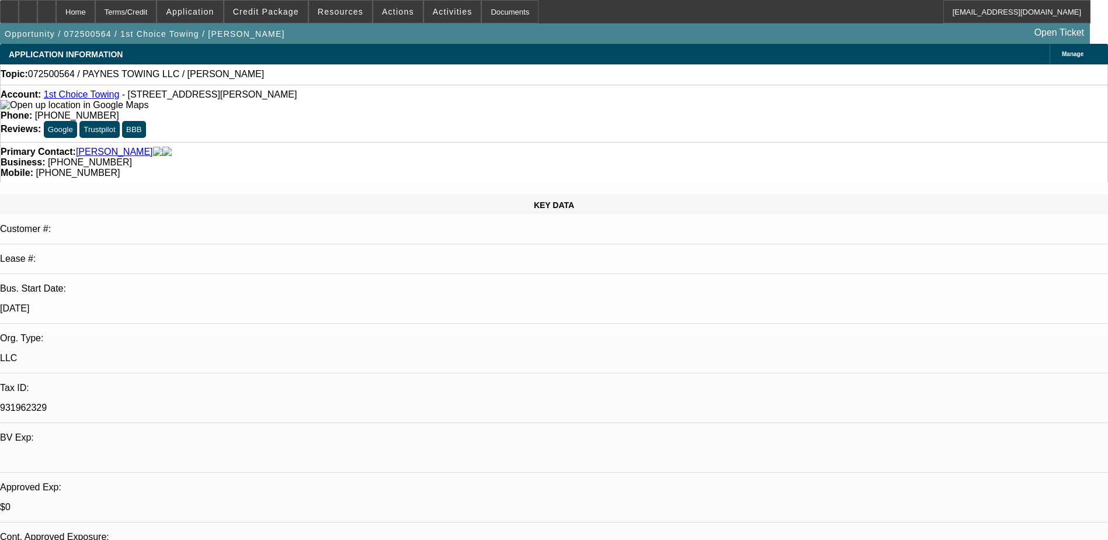
click at [214, 13] on span "Application" at bounding box center [190, 11] width 48 height 9
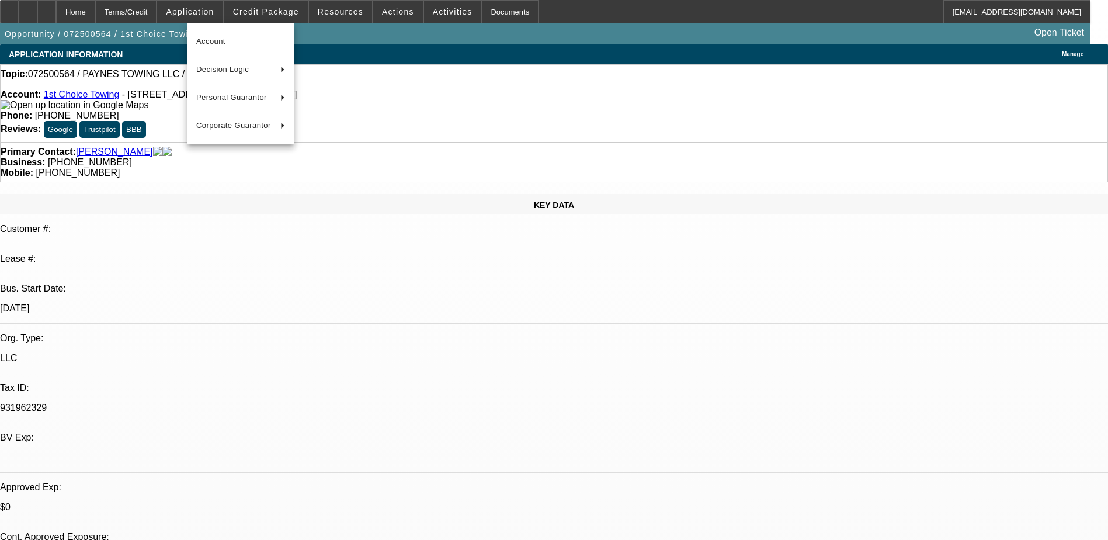
click at [269, 16] on div at bounding box center [554, 270] width 1108 height 540
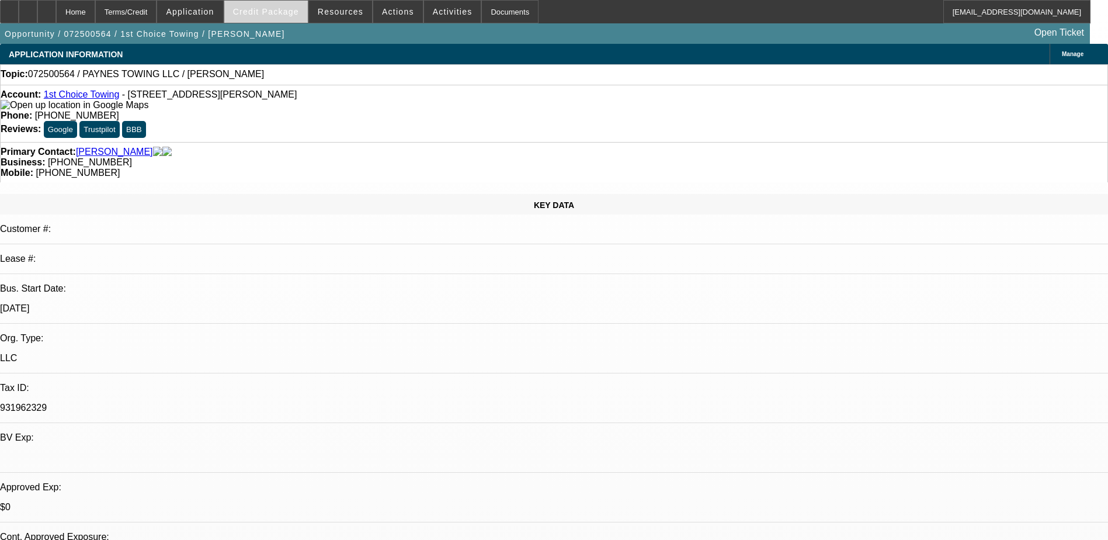
click at [273, 15] on span "Credit Package" at bounding box center [266, 11] width 66 height 9
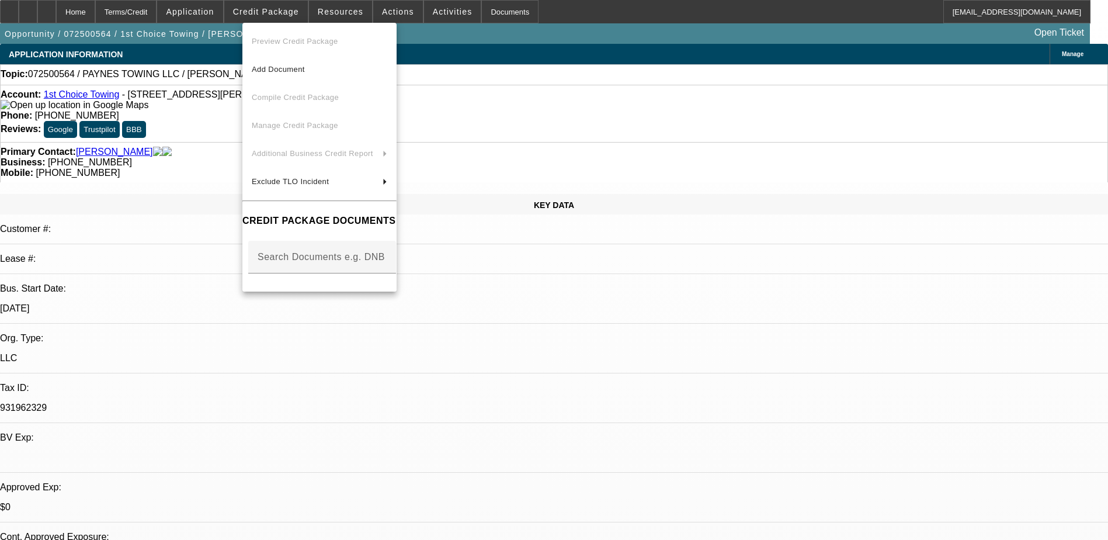
click at [276, 16] on div at bounding box center [554, 270] width 1108 height 540
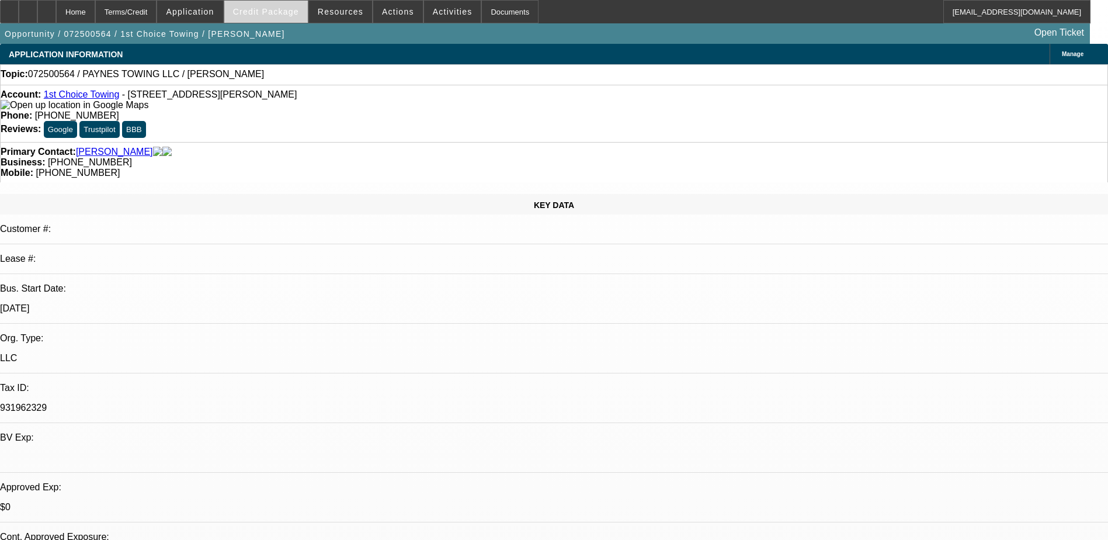
click at [277, 12] on span "Credit Package" at bounding box center [266, 11] width 66 height 9
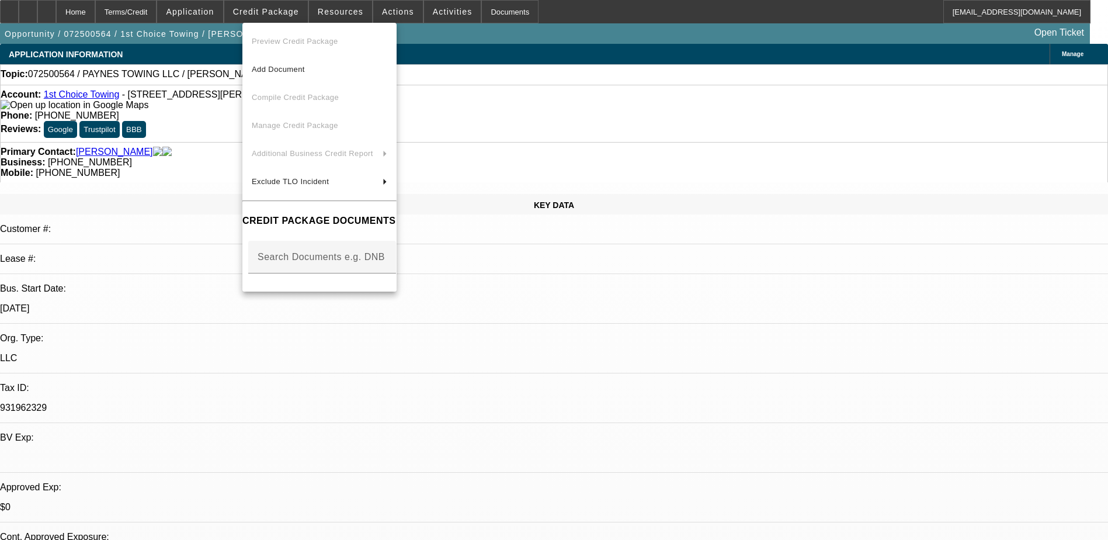
click at [282, 14] on div at bounding box center [554, 270] width 1108 height 540
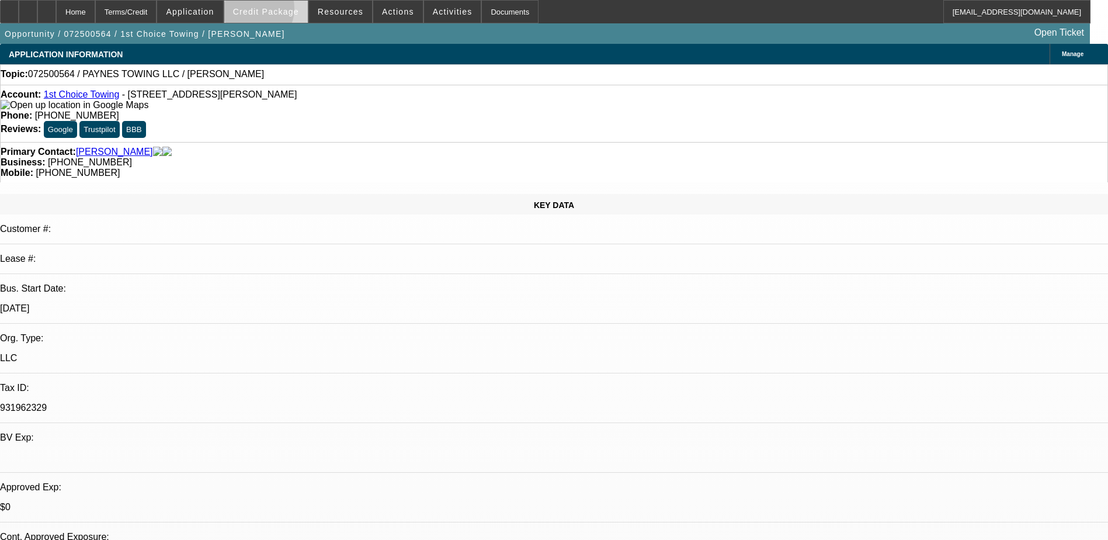
click at [269, 11] on span "Credit Package" at bounding box center [266, 11] width 66 height 9
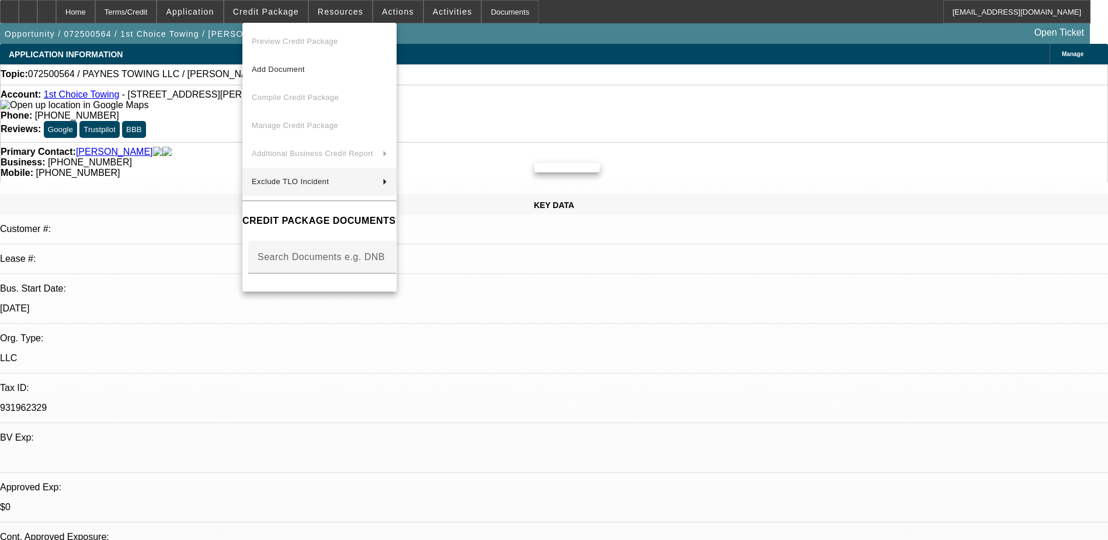
click at [738, 415] on div at bounding box center [554, 270] width 1108 height 540
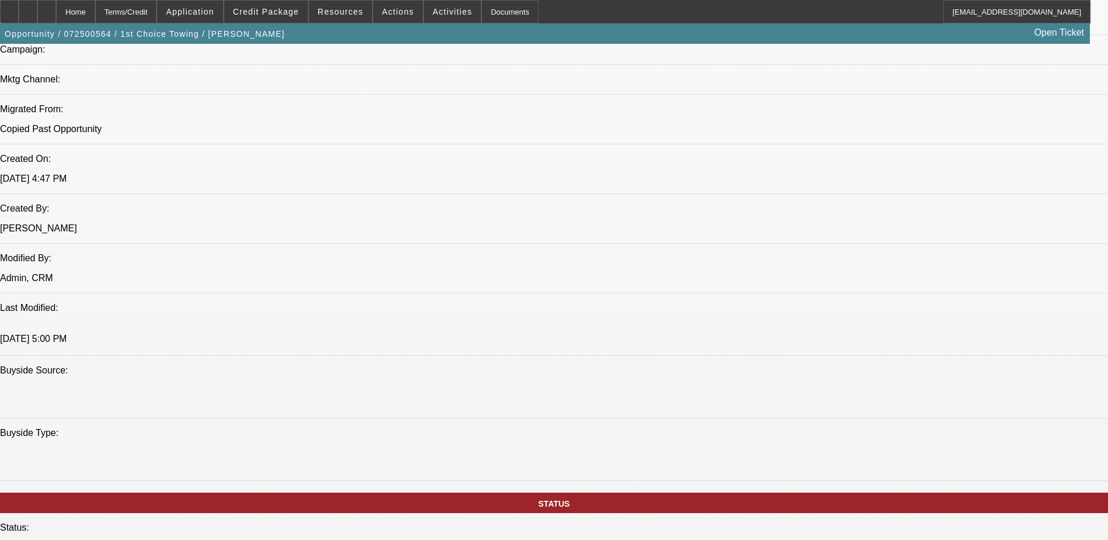
scroll to position [818, 0]
